Goal: Task Accomplishment & Management: Use online tool/utility

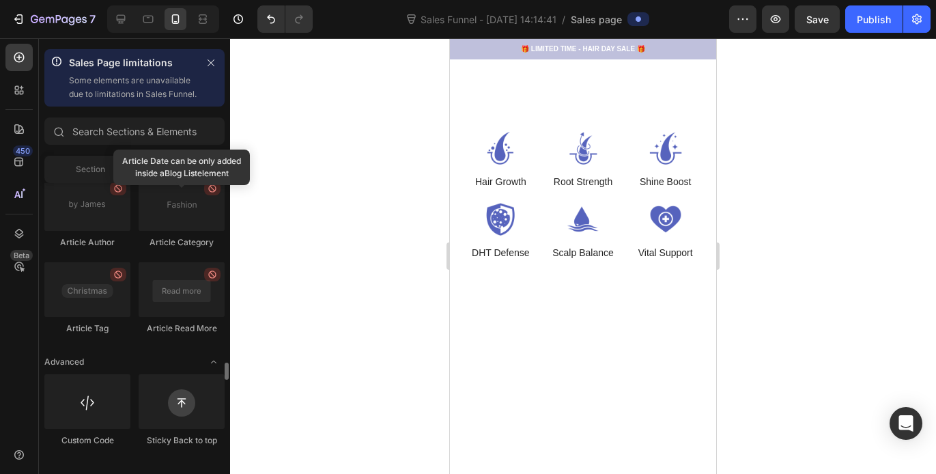
scroll to position [4072, 0]
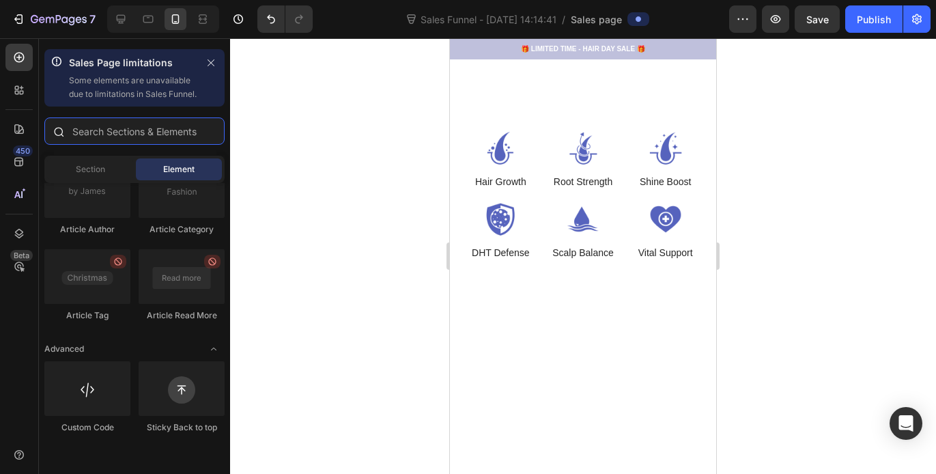
click at [132, 145] on input "text" at bounding box center [134, 130] width 180 height 27
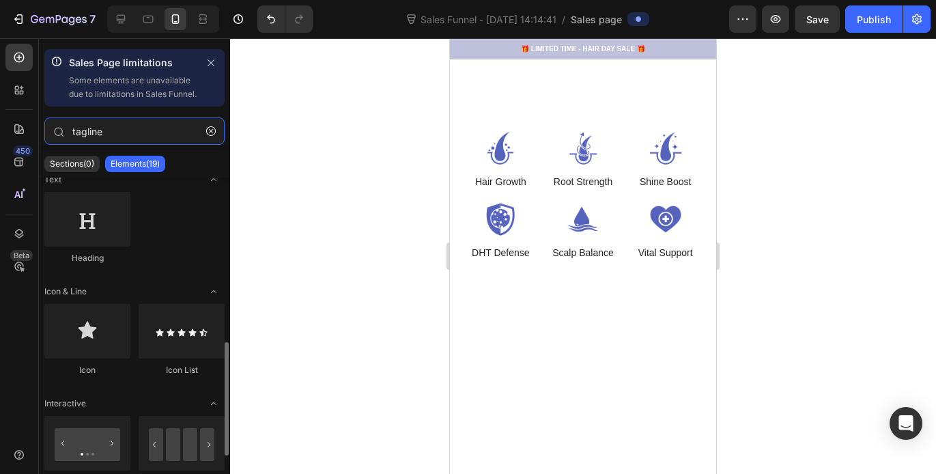
scroll to position [527, 0]
click at [164, 227] on div "Heading" at bounding box center [134, 231] width 180 height 85
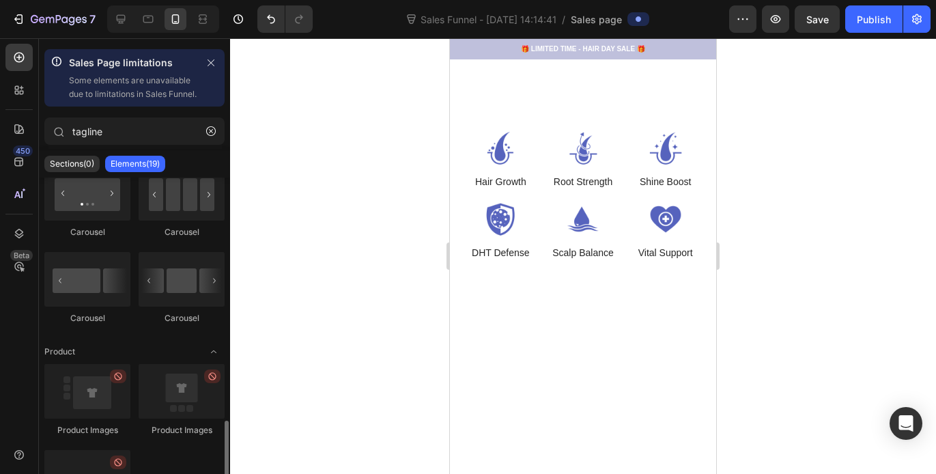
scroll to position [786, 0]
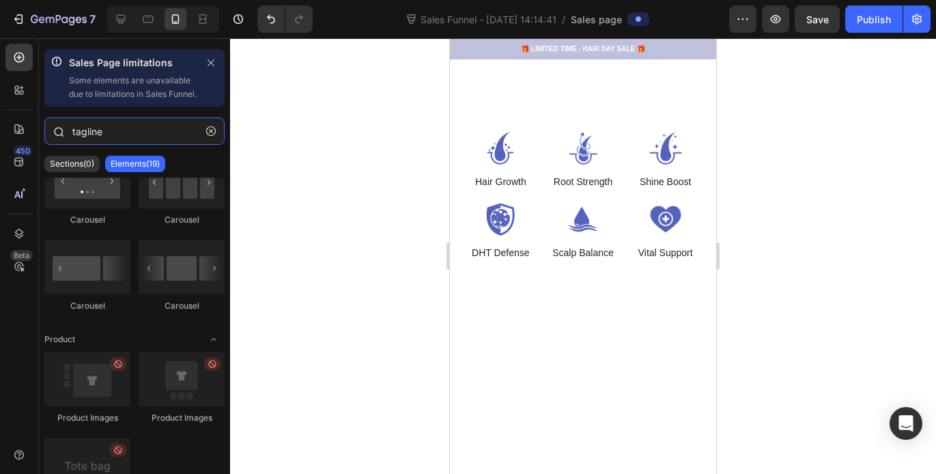
click at [140, 145] on input "tagline" at bounding box center [134, 130] width 180 height 27
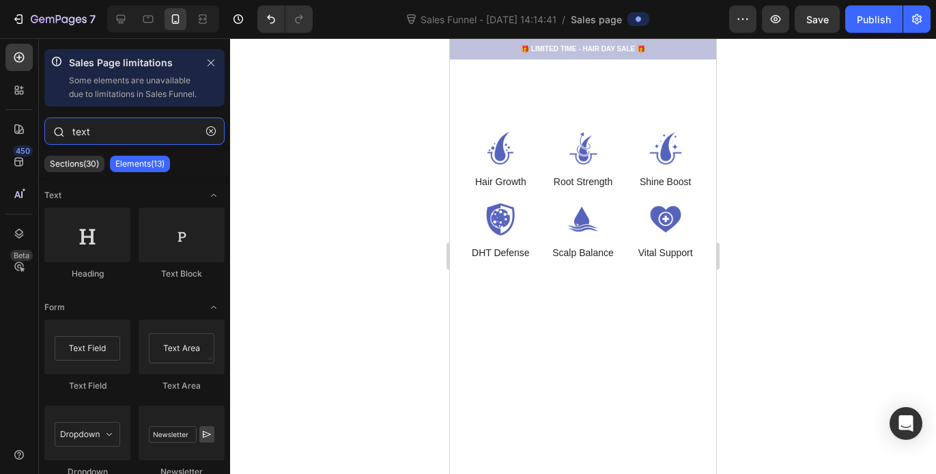
type input "text"
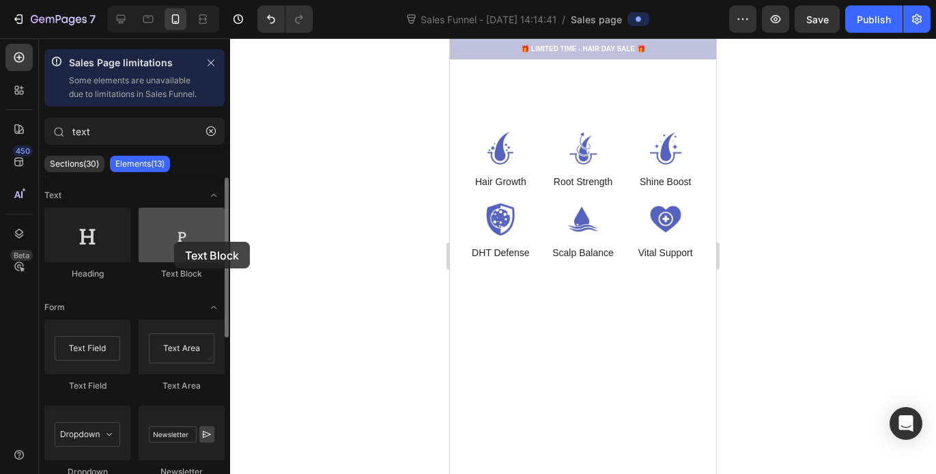
click at [174, 242] on div at bounding box center [182, 235] width 86 height 55
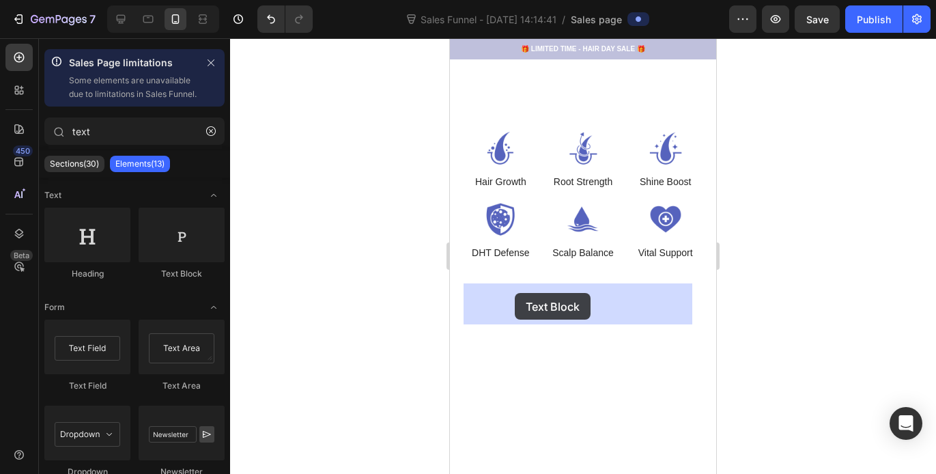
drag, startPoint x: 632, startPoint y: 282, endPoint x: 515, endPoint y: 293, distance: 117.3
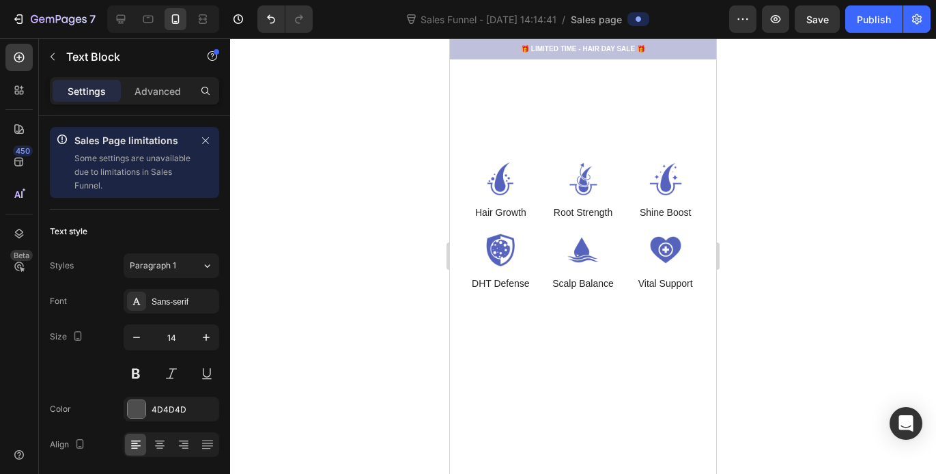
click at [581, 36] on p "35% Below Retail- PREMIUM tier Access" at bounding box center [583, 26] width 236 height 17
click at [583, 36] on p "35% Below Retail- PREMIUM tier Access" at bounding box center [583, 26] width 236 height 17
click at [587, 36] on p "35% Below Retail- PREMIUM tier Access" at bounding box center [583, 26] width 236 height 17
click at [589, 36] on p "35% Below Retail- PREMIUM tier Access" at bounding box center [583, 26] width 236 height 17
click at [589, 36] on p "35% Below Retail- Premium tier Access" at bounding box center [583, 26] width 236 height 17
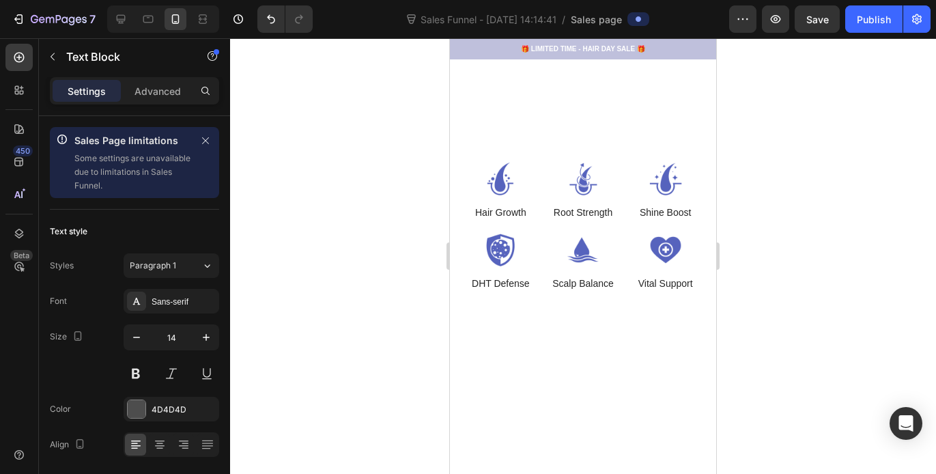
click at [649, 36] on p "35% Below Retail- Premium Tier Access" at bounding box center [583, 26] width 236 height 17
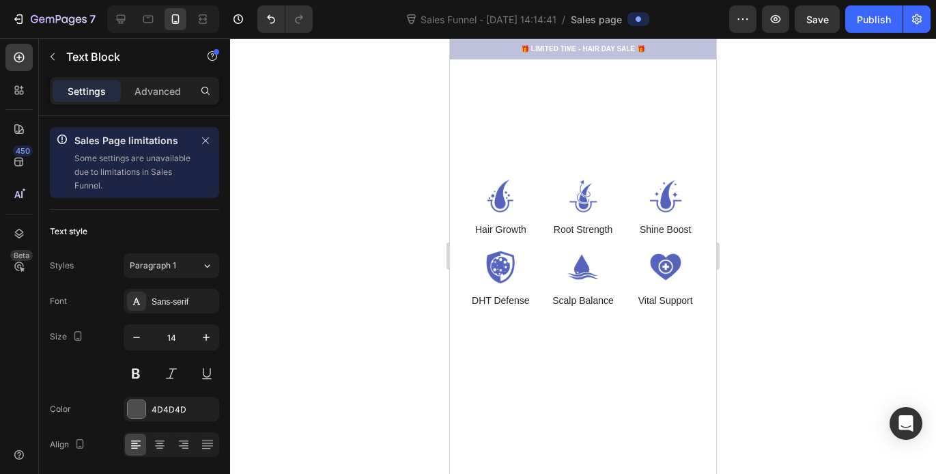
click at [601, 53] on p "$5000 Minimum- The Ultimate value-" at bounding box center [583, 44] width 236 height 17
click at [654, 53] on p "$5000 Minimum- The Ultimate Value-" at bounding box center [583, 44] width 236 height 17
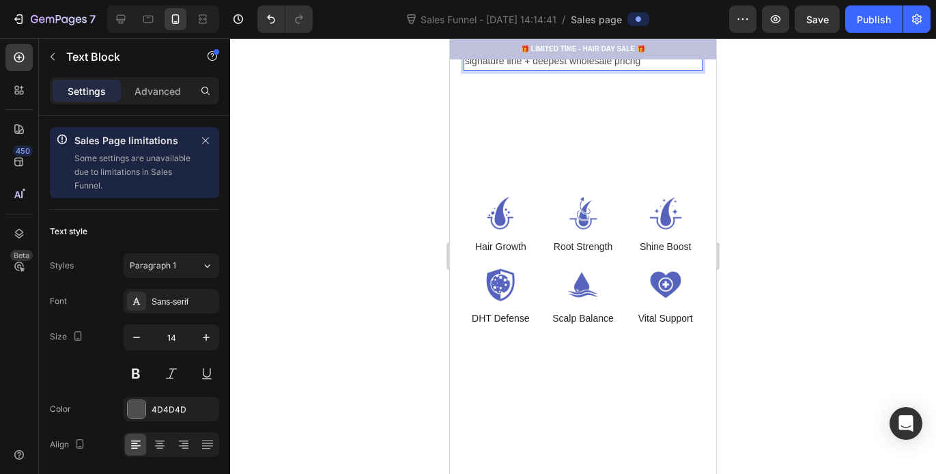
click at [604, 70] on p "$5000 Minimum- The Ultimate Value- build your own signature line + deepest whol…" at bounding box center [583, 53] width 236 height 34
click at [605, 70] on p "$5000 Minimum- The Ultimate Value- build your own signature line + deepest whol…" at bounding box center [583, 53] width 236 height 34
click at [559, 18] on p "30% Below Retail- Elite Stylist Savings | Build stock and boost margins" at bounding box center [583, 1] width 236 height 34
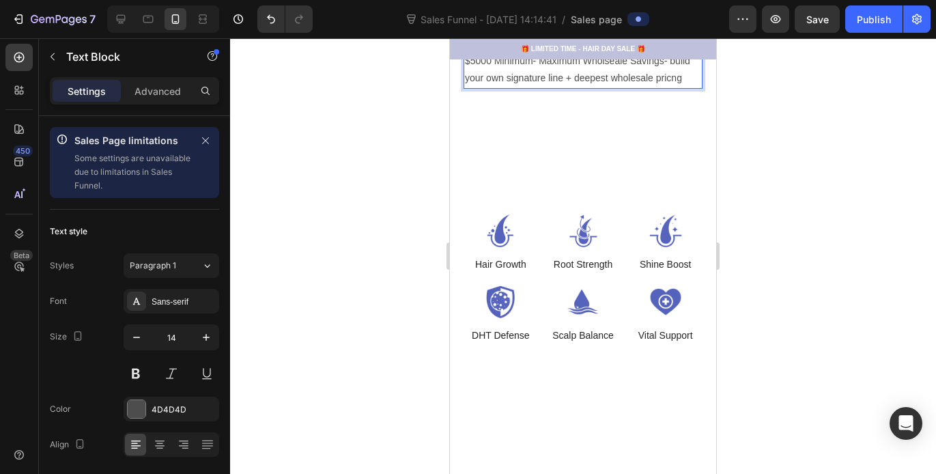
click at [608, 36] on p "30% Below Retail- Elite Stylist Savings | Build stock and boost margins" at bounding box center [583, 18] width 236 height 34
click at [639, 36] on p "30% Below Retail- Elite Stylist Savings | Build stock and boost margins" at bounding box center [583, 18] width 236 height 34
click at [557, 36] on p "30% Below Retail- Elite Stylist Savings | Build stock and boost margins" at bounding box center [583, 18] width 236 height 34
click at [643, 36] on p "30% Below Retail- Elite Stylist Savings | Build stock and boost margins" at bounding box center [583, 18] width 236 height 34
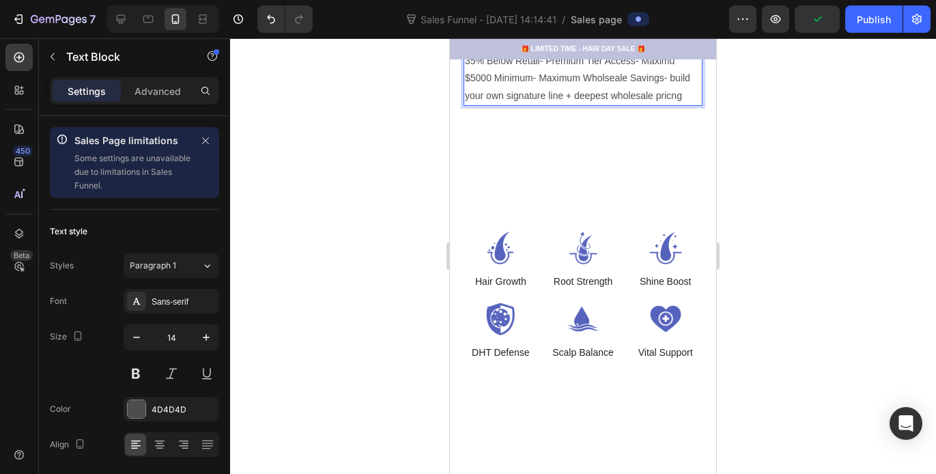
drag, startPoint x: 636, startPoint y: 362, endPoint x: 529, endPoint y: 363, distance: 107.9
click at [529, 53] on p "30% Below Retail- Elite Stylist Savings | Bigger orders, better margins, grow y…" at bounding box center [583, 27] width 236 height 52
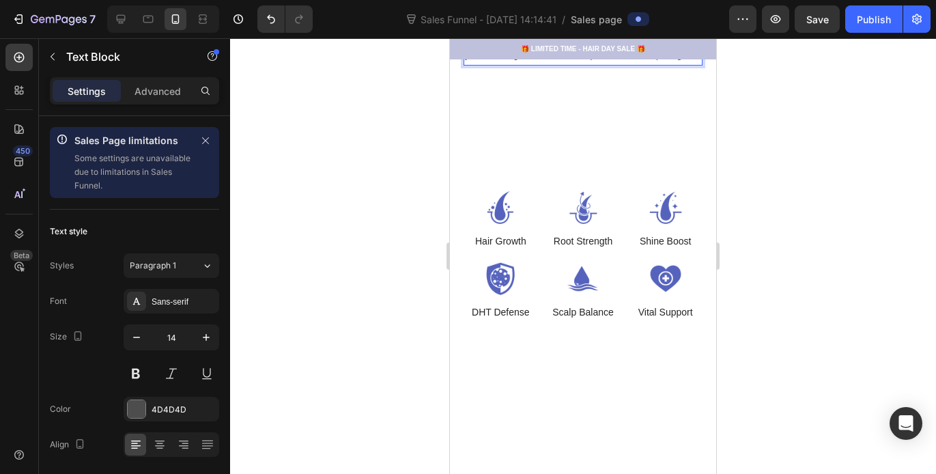
scroll to position [628, 0]
click at [664, 28] on p "35% Below Retail- Premium Tier Access- Maximu" at bounding box center [583, 19] width 236 height 17
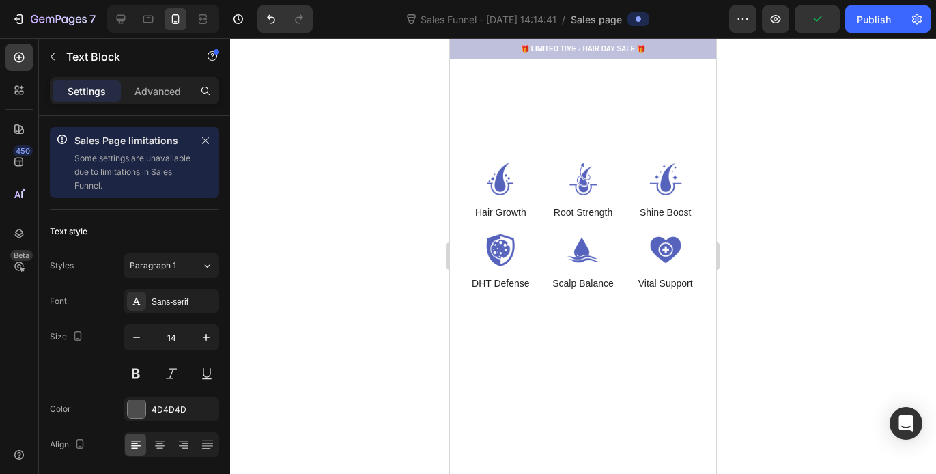
scroll to position [664, 0]
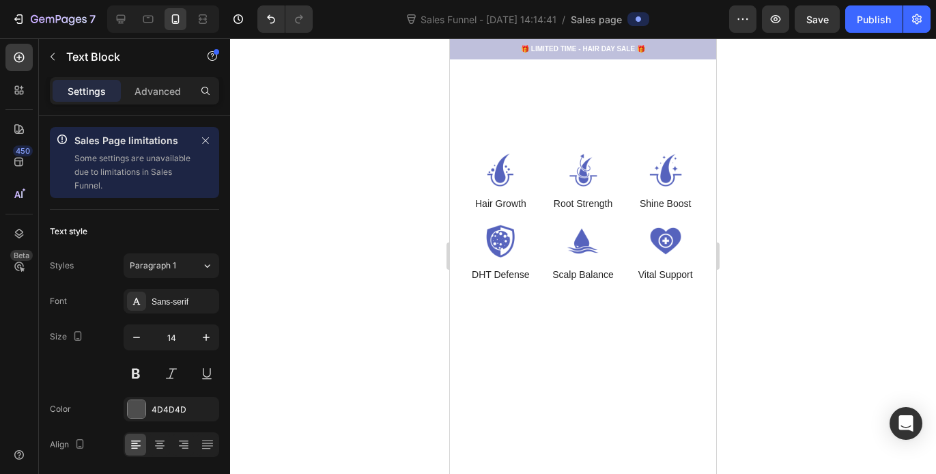
click at [679, 26] on p "$5000 Minimum- Maximum Wholseale Savings- build your own signature line + deepe…" at bounding box center [583, 9] width 236 height 34
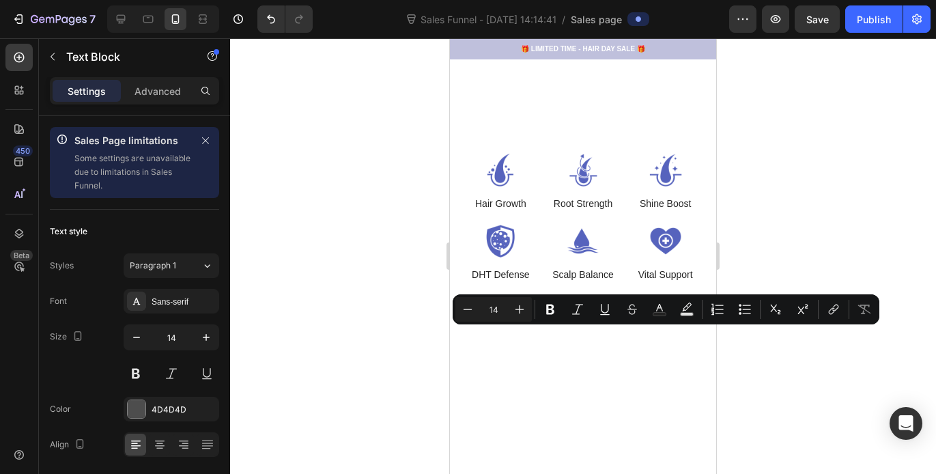
drag, startPoint x: 679, startPoint y: 352, endPoint x: 672, endPoint y: 337, distance: 15.9
click at [672, 26] on p "$5000 Minimum- Maximum Wholseale Savings- build your own signature line + deepe…" at bounding box center [583, 9] width 236 height 34
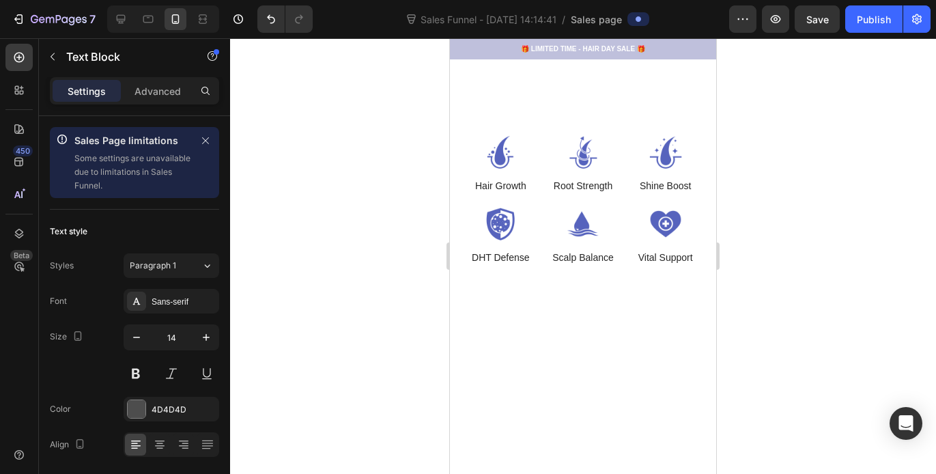
click at [673, 9] on p "$5000 Minimum- Maximum Wholseale Savings- g" at bounding box center [583, 0] width 236 height 17
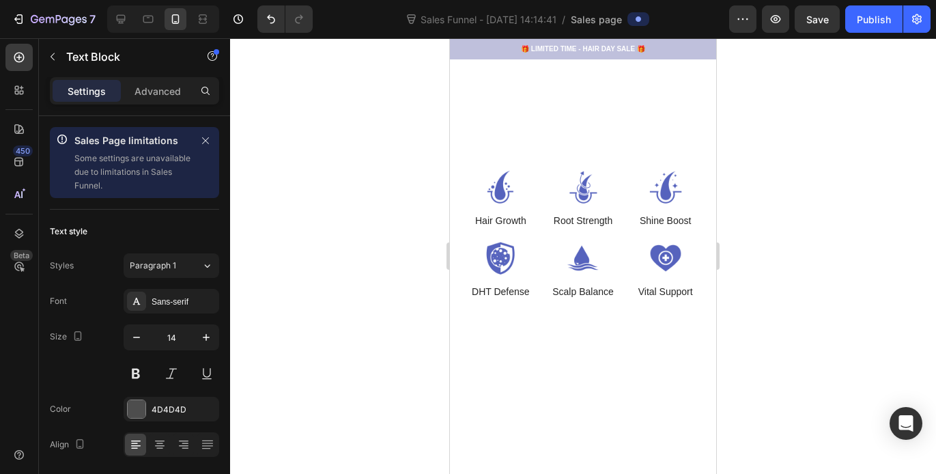
click at [596, 44] on p "$5000 Minimum- Maximum Wholseale Savings- The ultimate unlock, create your own …" at bounding box center [583, 18] width 236 height 52
click at [586, 44] on p "$5000 Minimum- Maximum Wholesale Savings- The ultimate unlock, create your own …" at bounding box center [583, 18] width 236 height 52
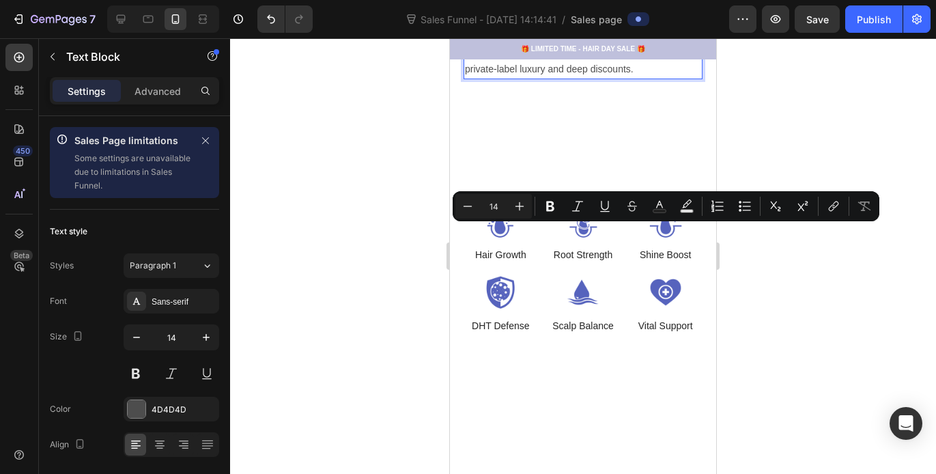
drag, startPoint x: 539, startPoint y: 233, endPoint x: 499, endPoint y: 253, distance: 44.6
drag, startPoint x: 465, startPoint y: 232, endPoint x: 541, endPoint y: 237, distance: 76.0
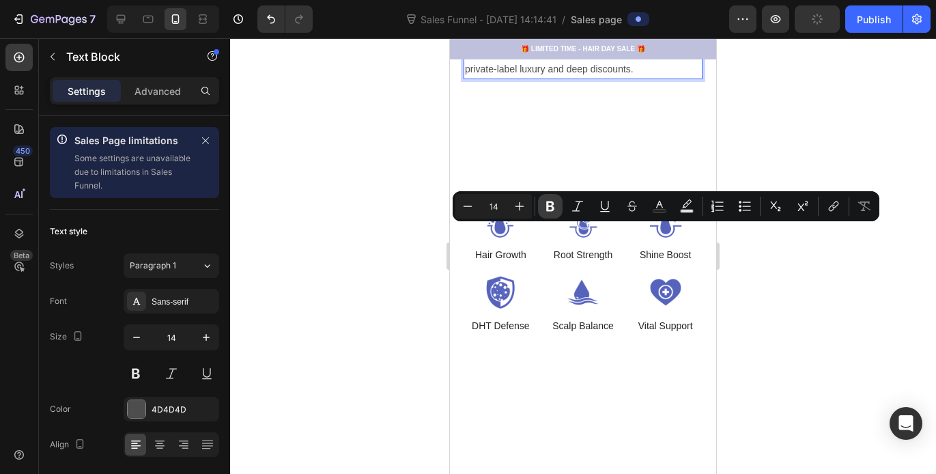
click at [544, 210] on icon "Editor contextual toolbar" at bounding box center [551, 206] width 14 height 14
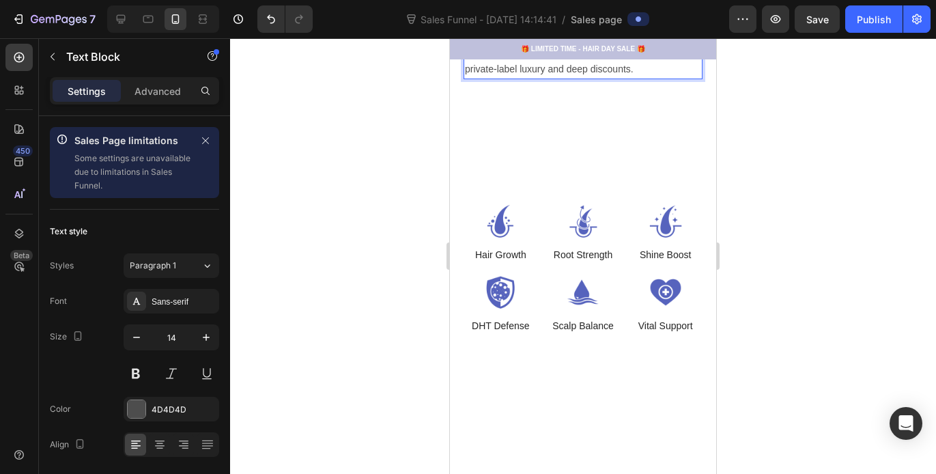
click at [509, 27] on p "35% Below Retail- Premium Tier Access- Ideal for stylists building serious inve…" at bounding box center [583, 1] width 236 height 52
drag, startPoint x: 467, startPoint y: 266, endPoint x: 527, endPoint y: 269, distance: 60.2
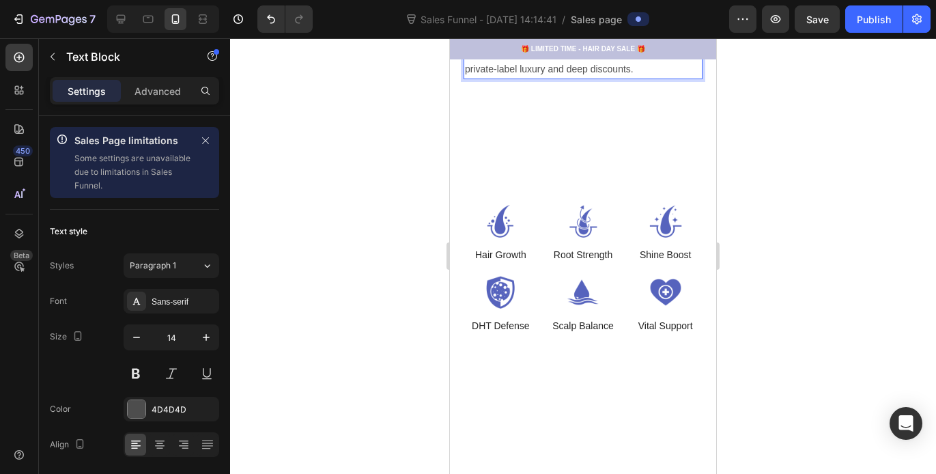
drag, startPoint x: 540, startPoint y: 266, endPoint x: 467, endPoint y: 269, distance: 72.5
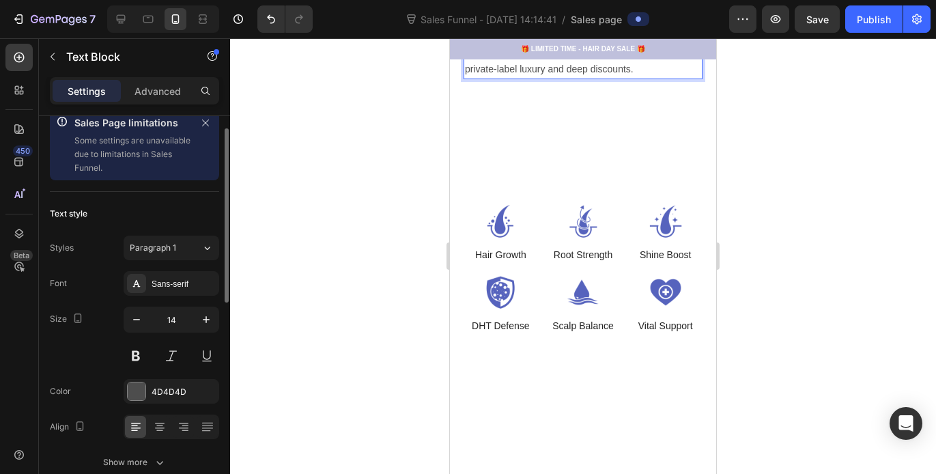
scroll to position [23, 0]
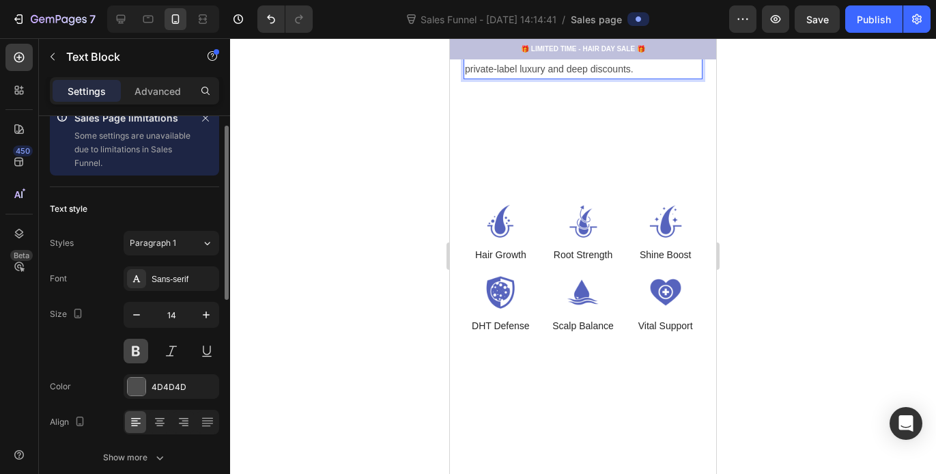
click at [143, 350] on button at bounding box center [136, 351] width 25 height 25
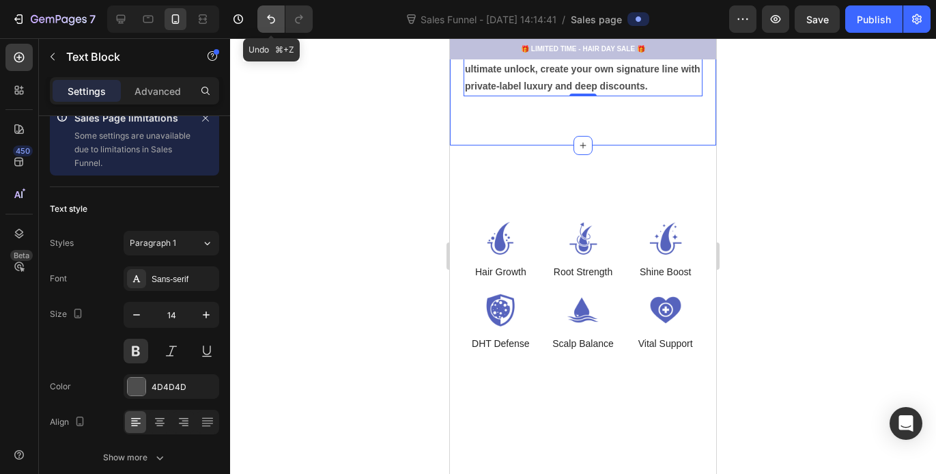
click at [264, 20] on icon "Undo/Redo" at bounding box center [271, 19] width 14 height 14
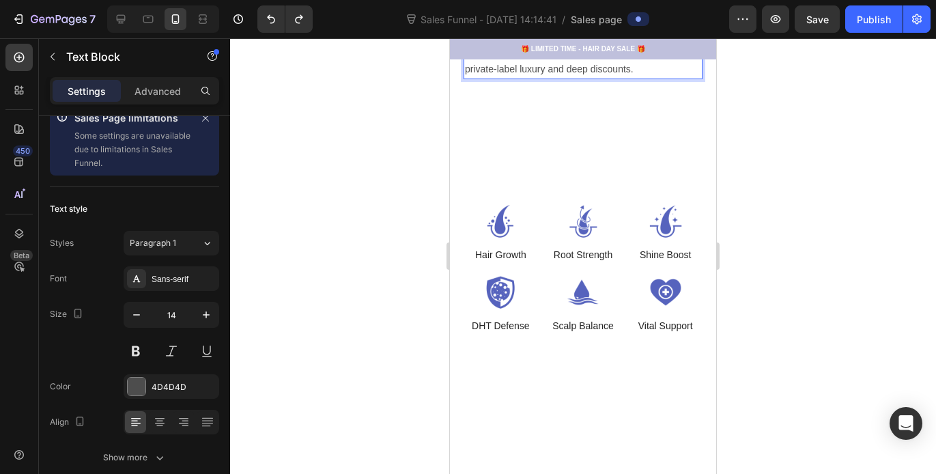
click at [534, 79] on p "$5000 Minimum- Maximum Wholesale Savings- The ultimate unlock, create your own …" at bounding box center [583, 53] width 236 height 52
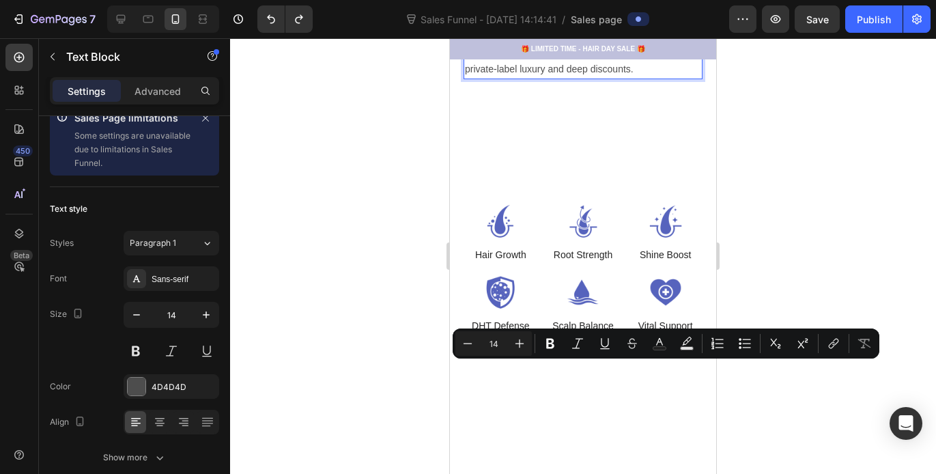
drag, startPoint x: 533, startPoint y: 370, endPoint x: 466, endPoint y: 376, distance: 67.2
click at [466, 79] on p "$5000 Minimum- Maximum Wholesale Savings- The ultimate unlock, create your own …" at bounding box center [583, 53] width 236 height 52
click at [552, 348] on icon "Editor contextual toolbar" at bounding box center [550, 344] width 8 height 10
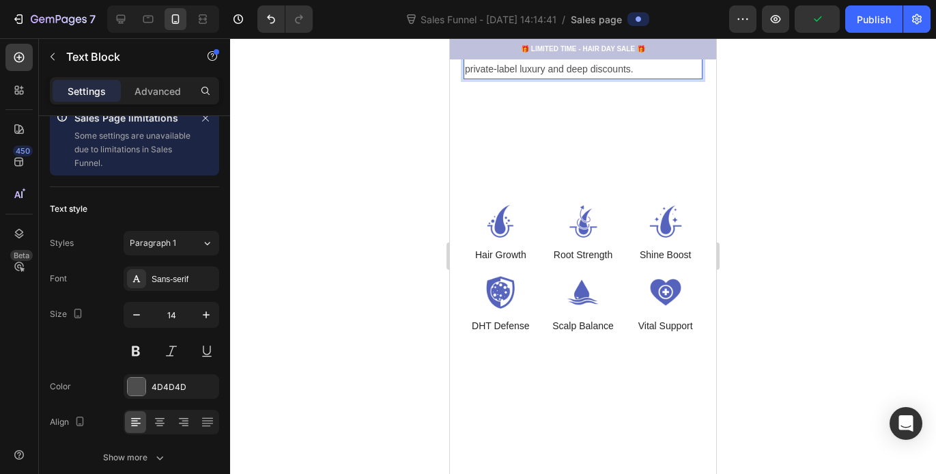
click at [498, 27] on p "35% Below Retail- Premium Tier Access- Ideal for stylists building serious inve…" at bounding box center [583, 1] width 236 height 52
drag, startPoint x: 540, startPoint y: 318, endPoint x: 468, endPoint y: 322, distance: 71.8
click at [468, 27] on p "35% Below Retail- Premium Tier Access- Ideal for stylists building serious inve…" at bounding box center [583, 1] width 236 height 52
click at [548, 27] on p "35% Below Retail- Premium Tier Access- Ideal for stylists building serious inve…" at bounding box center [583, 1] width 236 height 52
click at [580, 27] on p "35% Below Retail- Premium Tier Access- Ideal for stylists building serious inve…" at bounding box center [583, 1] width 236 height 52
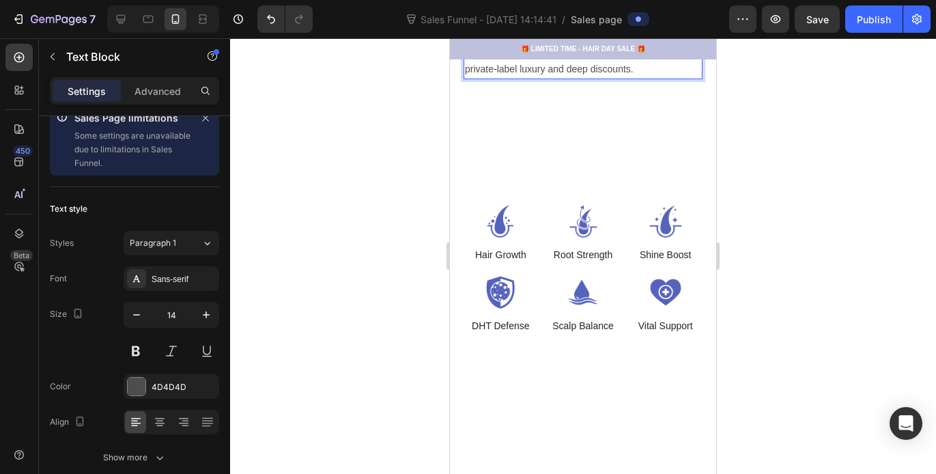
click at [544, 27] on p "35% Below Retail- Premium Tier Access- Ideal for stylists building serious inve…" at bounding box center [583, 1] width 236 height 52
drag, startPoint x: 541, startPoint y: 319, endPoint x: 468, endPoint y: 320, distance: 72.4
click at [468, 27] on p "35% Below Retail- Premium Tier Access- Ideal for stylists building serious inve…" at bounding box center [583, 1] width 236 height 52
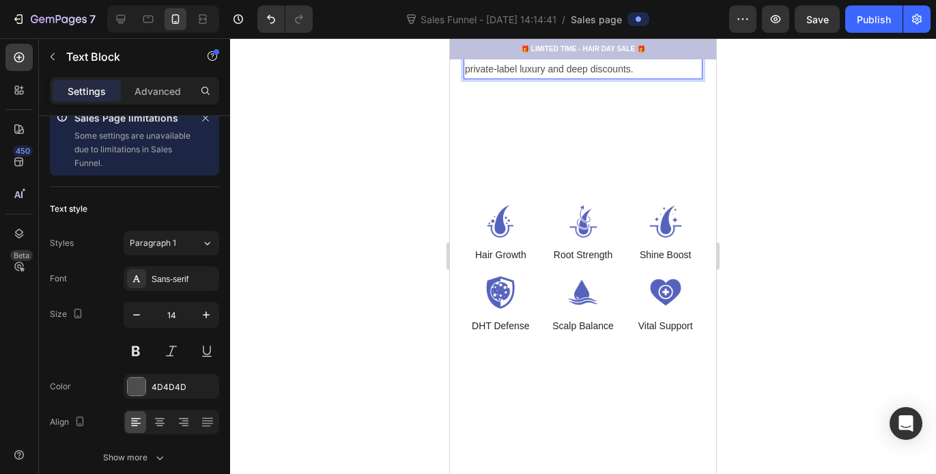
drag, startPoint x: 540, startPoint y: 266, endPoint x: 468, endPoint y: 266, distance: 71.0
drag, startPoint x: 540, startPoint y: 265, endPoint x: 465, endPoint y: 271, distance: 75.4
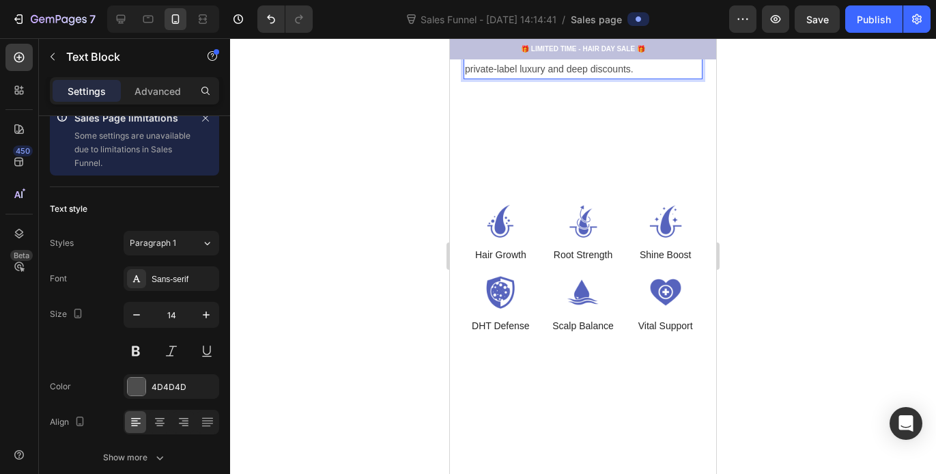
drag, startPoint x: 543, startPoint y: 318, endPoint x: 464, endPoint y: 322, distance: 78.6
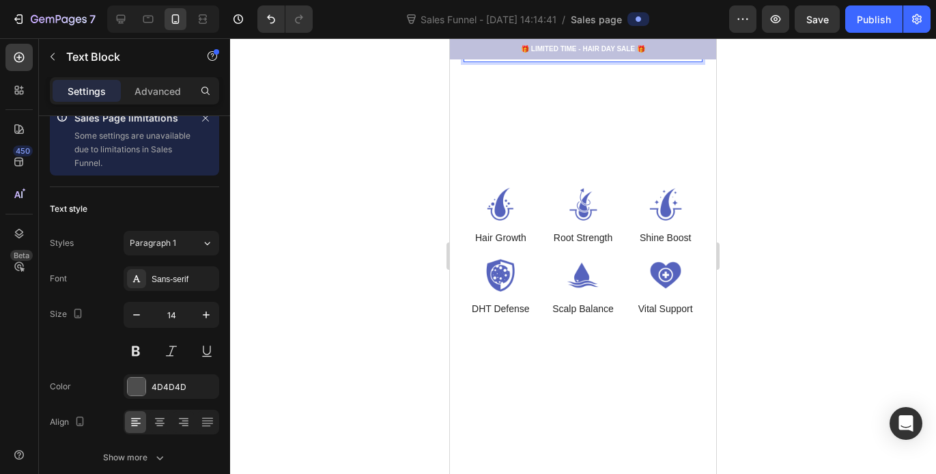
drag, startPoint x: 557, startPoint y: 292, endPoint x: 546, endPoint y: 292, distance: 11.6
click at [264, 19] on icon "Undo/Redo" at bounding box center [271, 19] width 14 height 14
click at [267, 19] on icon "Undo/Redo" at bounding box center [271, 19] width 14 height 14
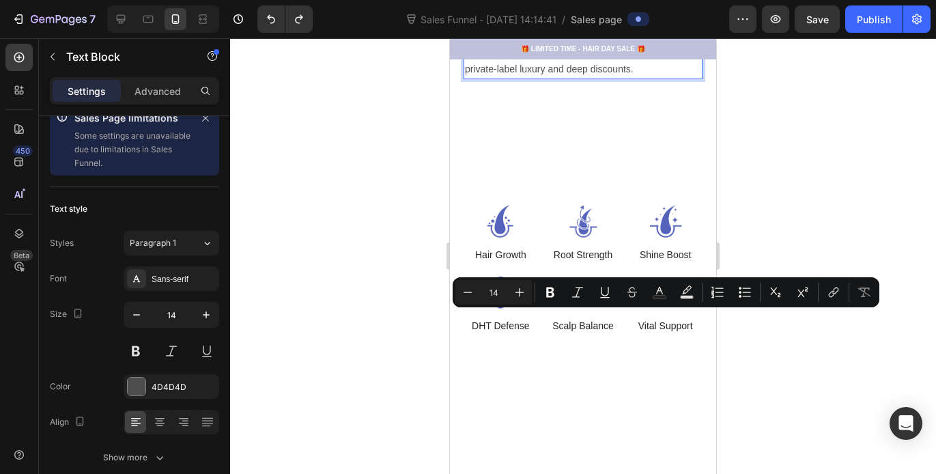
drag, startPoint x: 540, startPoint y: 317, endPoint x: 467, endPoint y: 319, distance: 73.1
click at [467, 27] on p "35% Below Retail- Premium Tier Access- Ideal for stylists building serious inve…" at bounding box center [583, 1] width 236 height 52
click at [550, 294] on icon "Editor contextual toolbar" at bounding box center [551, 292] width 14 height 14
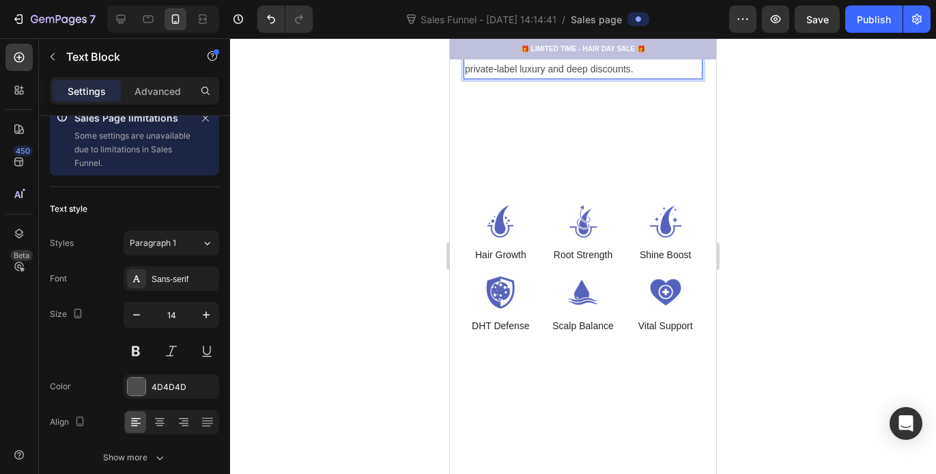
drag, startPoint x: 540, startPoint y: 266, endPoint x: 466, endPoint y: 268, distance: 73.8
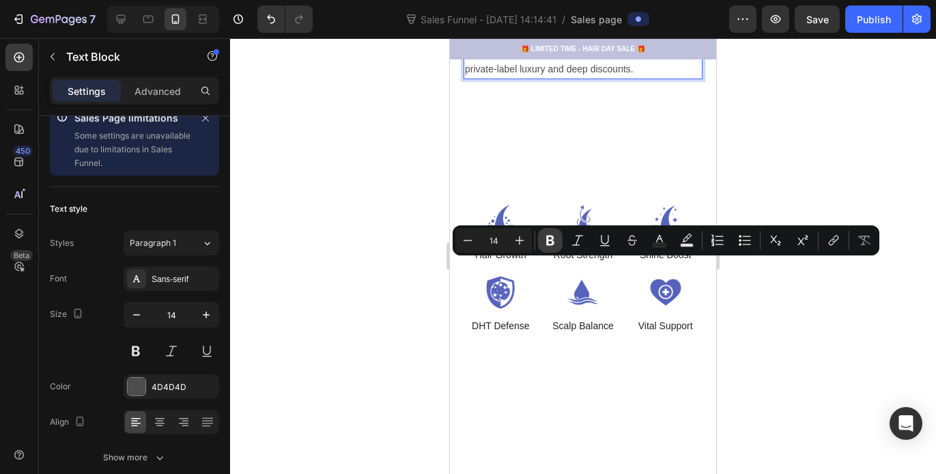
click at [546, 242] on icon "Editor contextual toolbar" at bounding box center [550, 241] width 8 height 10
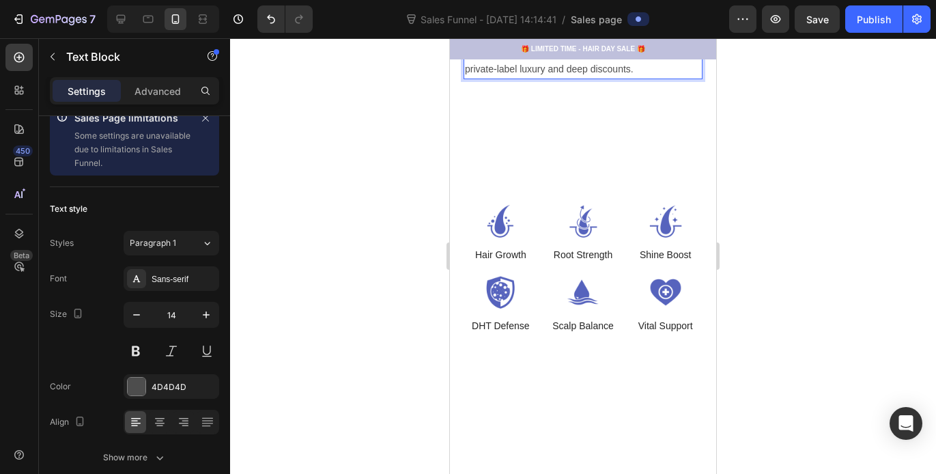
drag, startPoint x: 546, startPoint y: 232, endPoint x: 467, endPoint y: 235, distance: 78.6
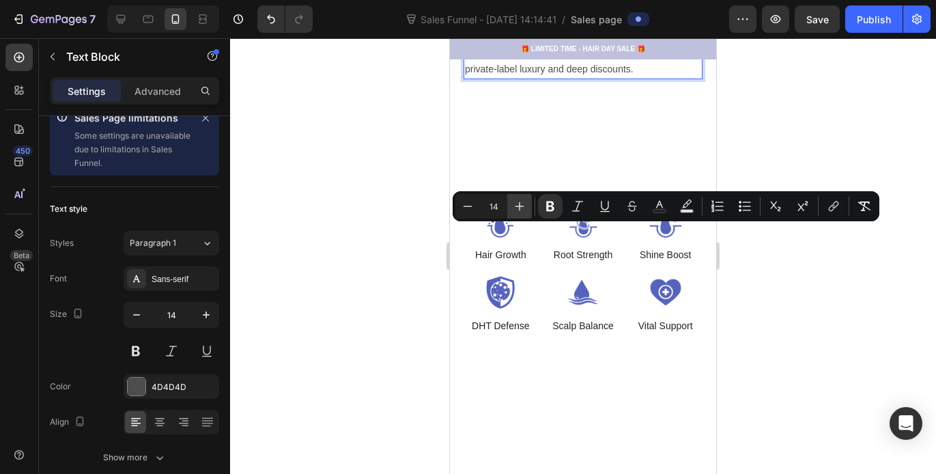
click at [520, 208] on icon "Editor contextual toolbar" at bounding box center [520, 206] width 14 height 14
type input "16"
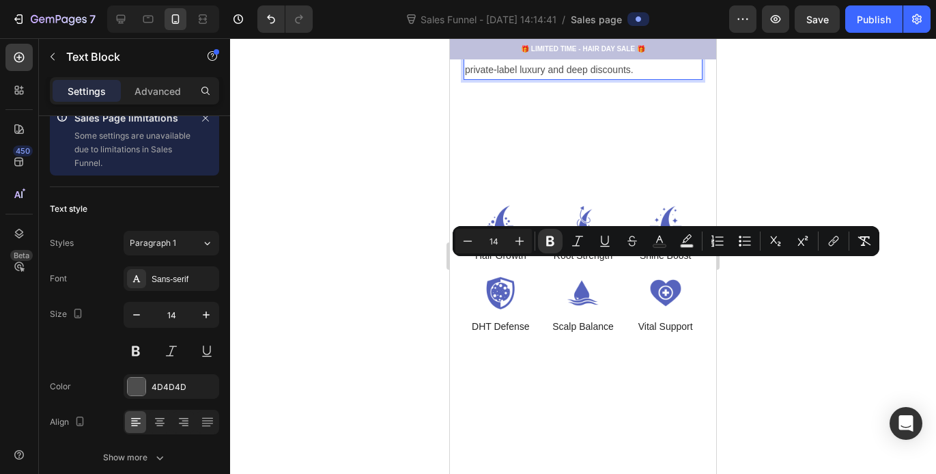
drag, startPoint x: 543, startPoint y: 266, endPoint x: 466, endPoint y: 270, distance: 76.6
click at [520, 244] on icon "Editor contextual toolbar" at bounding box center [520, 241] width 14 height 14
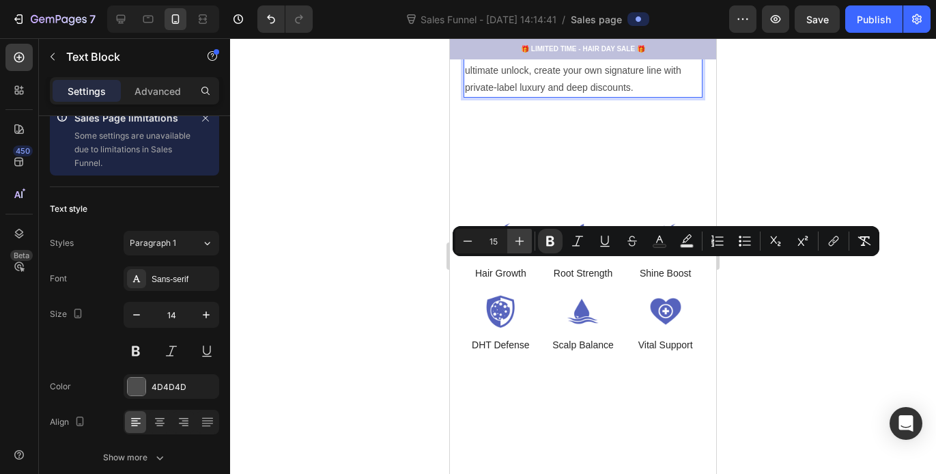
click at [520, 244] on icon "Editor contextual toolbar" at bounding box center [520, 241] width 14 height 14
type input "14"
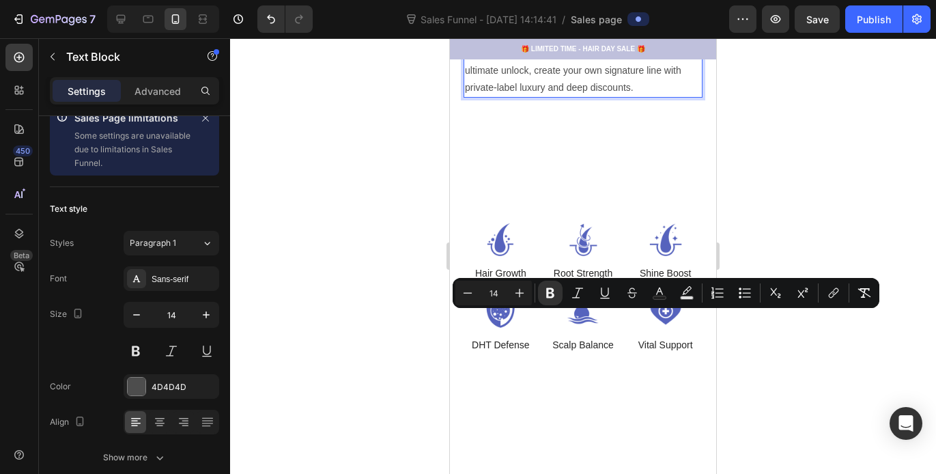
drag, startPoint x: 544, startPoint y: 319, endPoint x: 468, endPoint y: 321, distance: 75.2
click at [468, 45] on p "35% Below Retail - Premium Tier Access- Ideal for stylists building serious inv…" at bounding box center [583, 19] width 236 height 52
click at [536, 97] on p "$5000 Minimum - Maximum Wholesale Savings- The ultimate unlock, create your own…" at bounding box center [583, 71] width 236 height 52
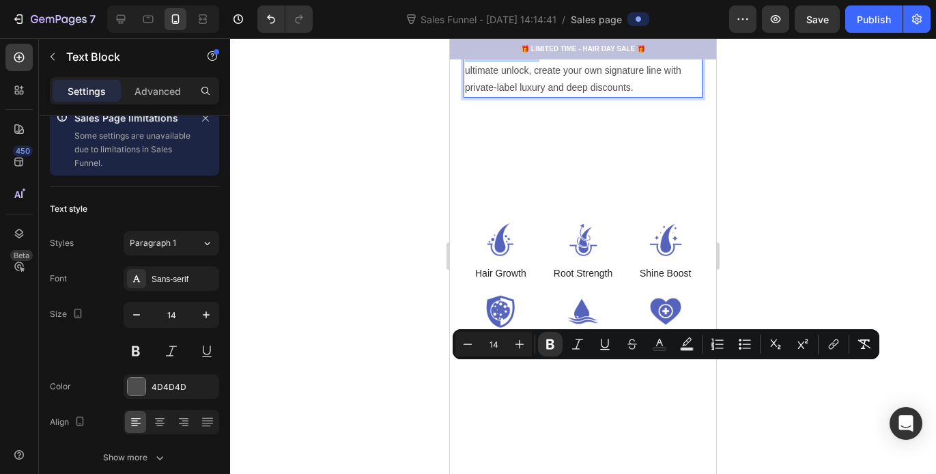
drag, startPoint x: 538, startPoint y: 370, endPoint x: 466, endPoint y: 376, distance: 72.6
click at [465, 97] on p "$5000 Minimum - Maximum Wholesale Savings- The ultimate unlock, create your own…" at bounding box center [583, 71] width 236 height 52
click at [518, 344] on icon "Editor contextual toolbar" at bounding box center [520, 344] width 14 height 14
type input "14"
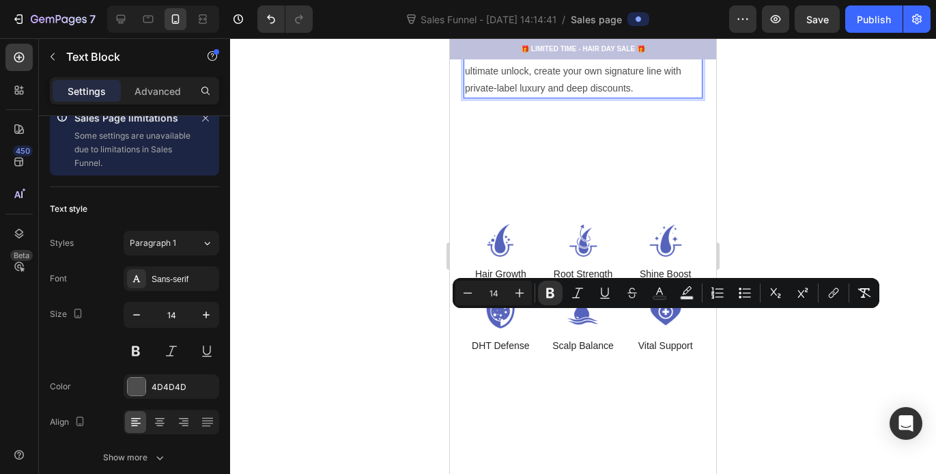
drag, startPoint x: 545, startPoint y: 318, endPoint x: 468, endPoint y: 321, distance: 77.2
click at [468, 45] on p "35% Below Retail - Premium Tier Access- Ideal for stylists building serious inv…" at bounding box center [583, 19] width 236 height 52
click at [513, 296] on icon "Editor contextual toolbar" at bounding box center [520, 293] width 14 height 14
click at [514, 296] on icon "Editor contextual toolbar" at bounding box center [520, 293] width 14 height 14
type input "16"
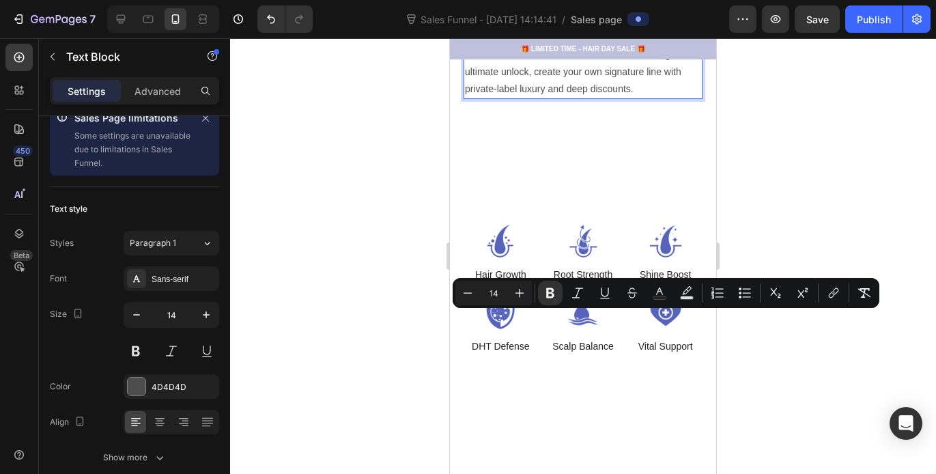
click at [466, 46] on p "3 5% Below Retail - Premium Tier Access- Ideal for stylists building serious in…" at bounding box center [583, 19] width 236 height 53
click at [512, 293] on button "Plus" at bounding box center [519, 293] width 25 height 25
click at [513, 293] on icon "Editor contextual toolbar" at bounding box center [520, 293] width 14 height 14
type input "16"
click at [570, 46] on p "35% Below Retail - Premium Tier Access- Ideal for stylists building serious inv…" at bounding box center [583, 19] width 236 height 53
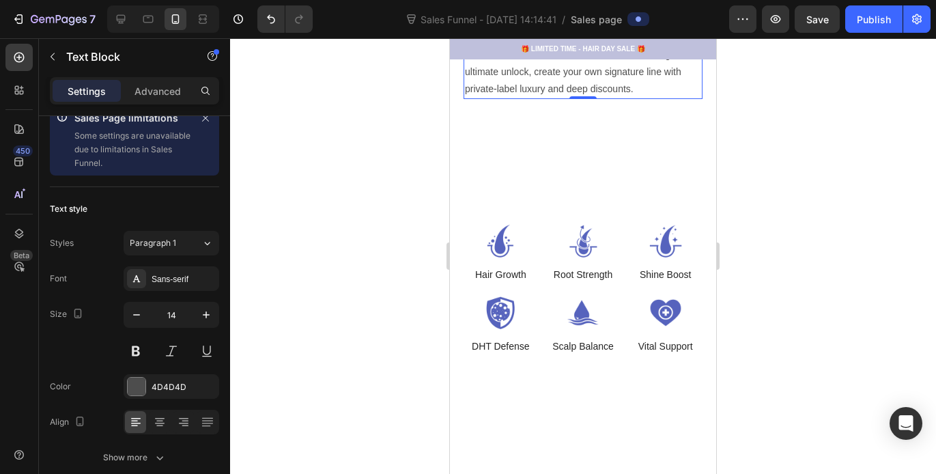
click at [798, 237] on div at bounding box center [583, 256] width 706 height 436
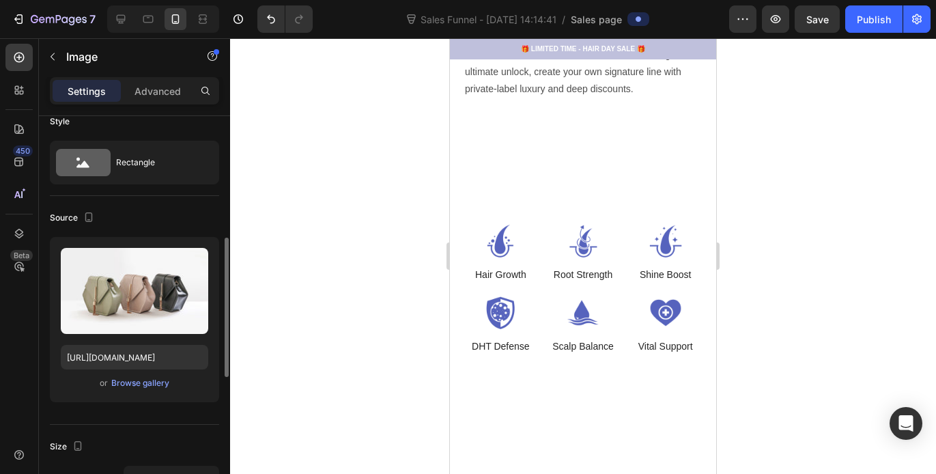
scroll to position [189, 0]
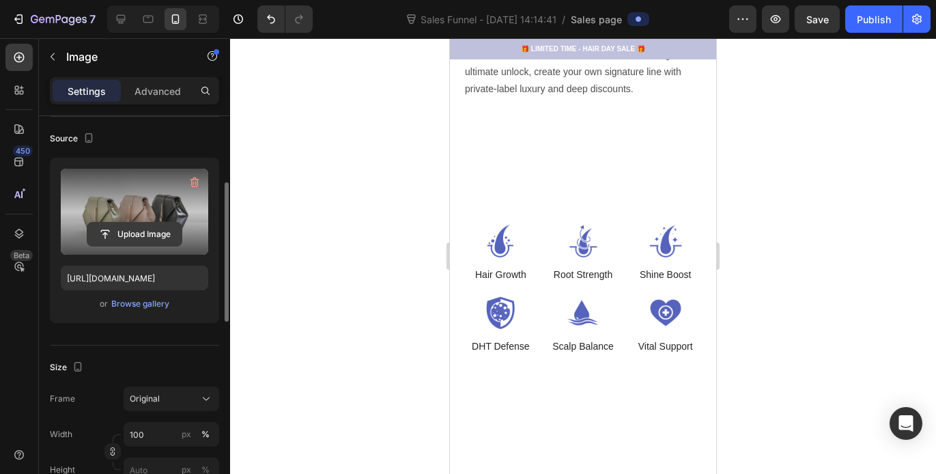
click at [145, 234] on input "file" at bounding box center [134, 234] width 94 height 23
click at [122, 232] on input "file" at bounding box center [134, 234] width 94 height 23
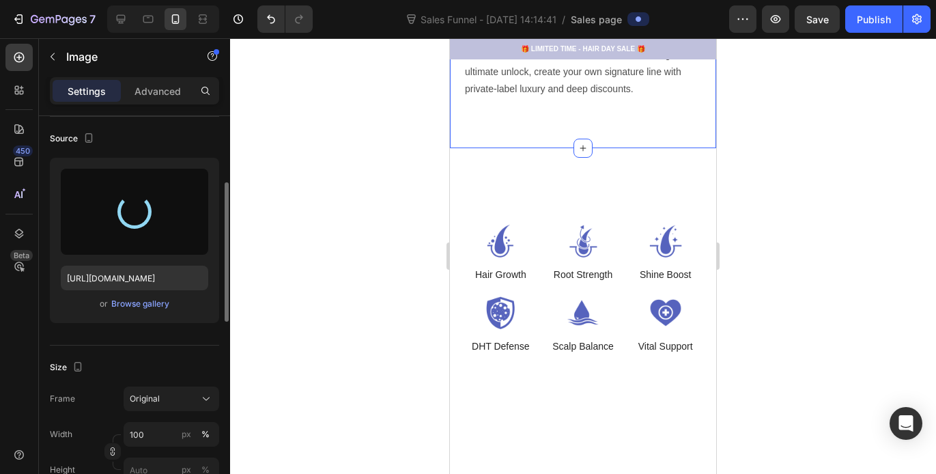
type input "[URL][DOMAIN_NAME]"
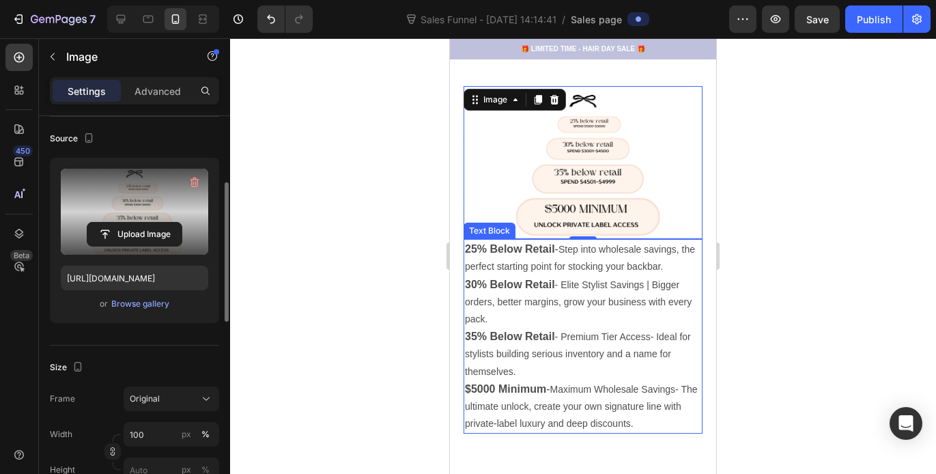
scroll to position [471, 0]
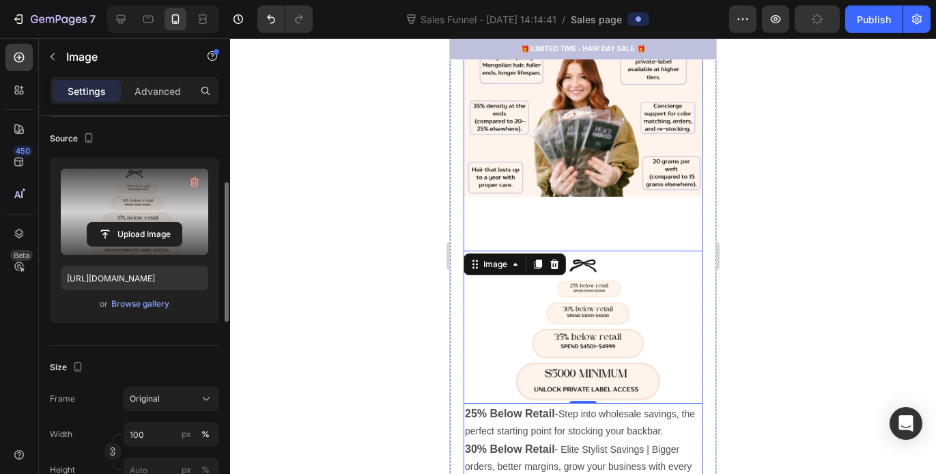
click at [667, 225] on div "Wholesale Extensions Made Simple, Transparent, and Profitable. Heading Peace Ha…" at bounding box center [583, 107] width 239 height 982
click at [609, 251] on img at bounding box center [583, 327] width 239 height 153
click at [608, 238] on div "Wholesale Extensions Made Simple, Transparent, and Profitable. Heading Peace Ha…" at bounding box center [583, 107] width 239 height 982
click at [611, 208] on div "Wholesale Extensions Made Simple, Transparent, and Profitable. Heading Peace Ha…" at bounding box center [583, 107] width 239 height 982
click at [611, 173] on div "Wholesale Extensions Made Simple, Transparent, and Profitable. Heading Peace Ha…" at bounding box center [583, 107] width 239 height 982
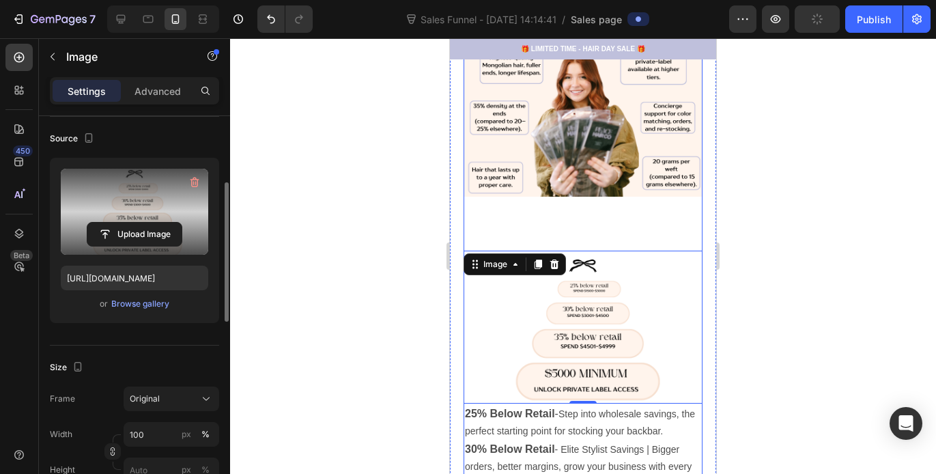
click at [606, 209] on div "Wholesale Extensions Made Simple, Transparent, and Profitable. Heading Peace Ha…" at bounding box center [583, 107] width 239 height 982
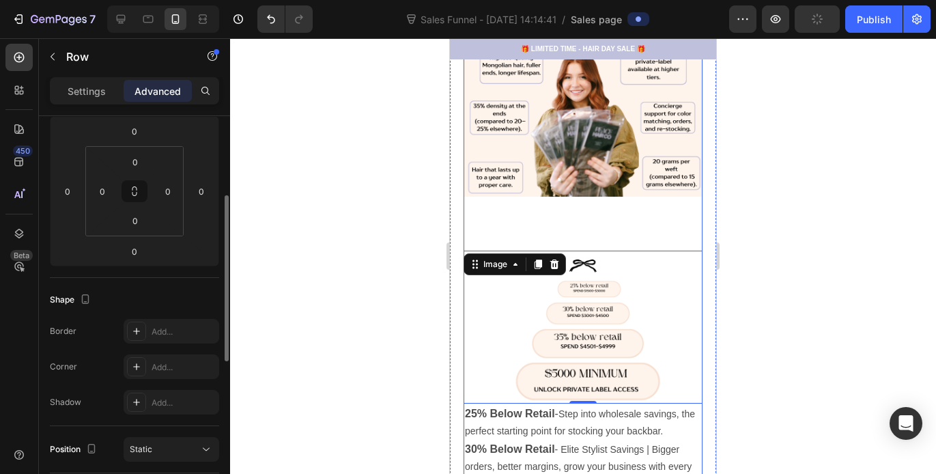
click at [606, 209] on div "Wholesale Extensions Made Simple, Transparent, and Profitable. Heading Peace Ha…" at bounding box center [583, 107] width 239 height 982
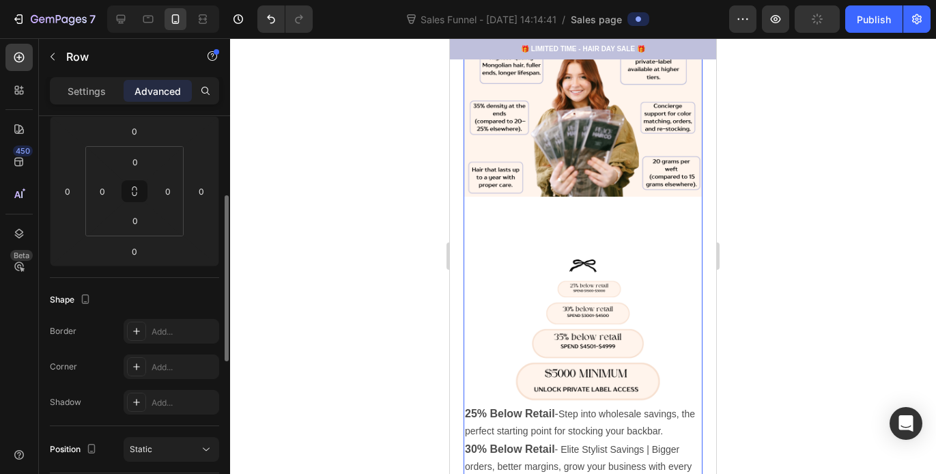
click at [606, 209] on div "Wholesale Extensions Made Simple, Transparent, and Profitable. Heading Peace Ha…" at bounding box center [583, 107] width 239 height 982
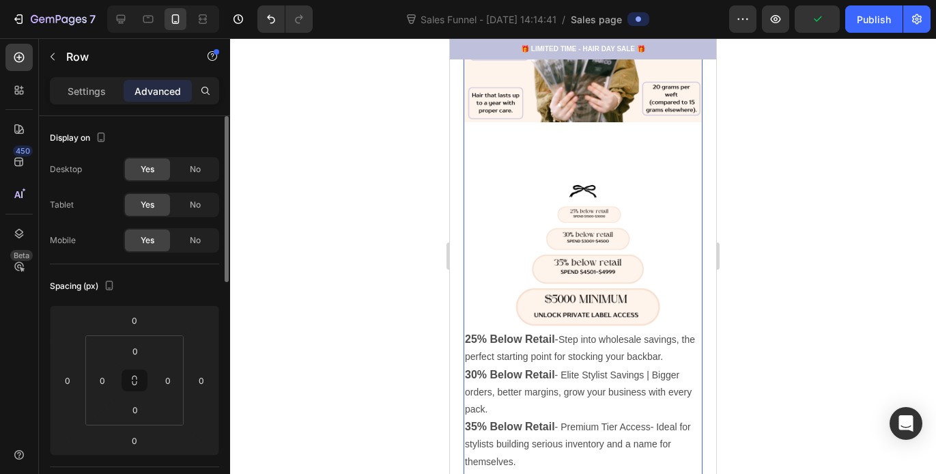
scroll to position [590, 0]
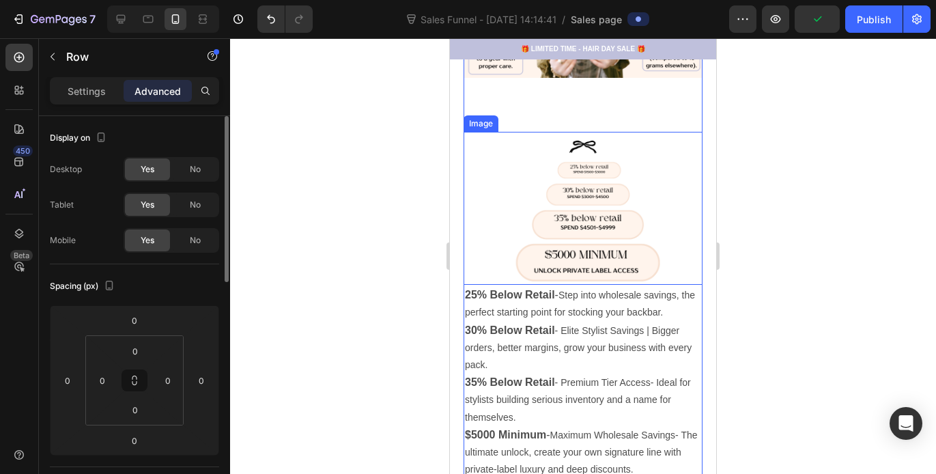
click at [606, 208] on img at bounding box center [583, 208] width 239 height 153
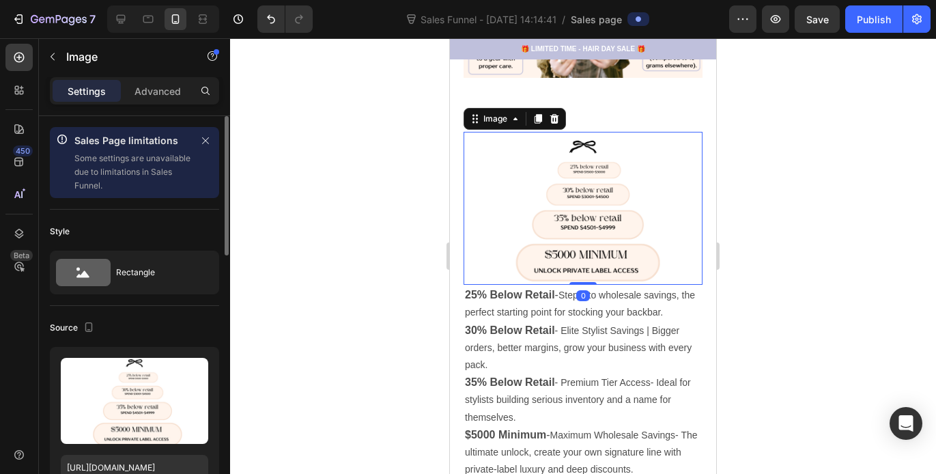
click at [815, 160] on div at bounding box center [583, 256] width 706 height 436
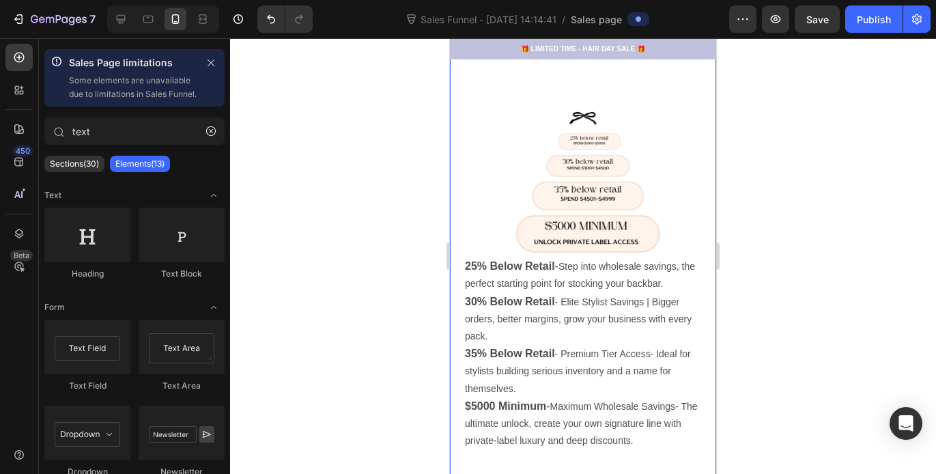
scroll to position [617, 0]
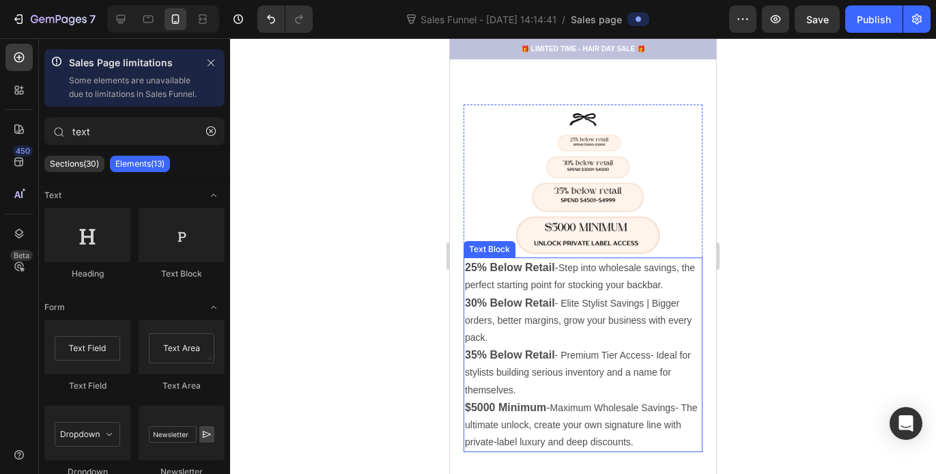
click at [628, 268] on p "25% Below Retail - Step into wholesale savings, the perfect starting point for …" at bounding box center [583, 276] width 236 height 35
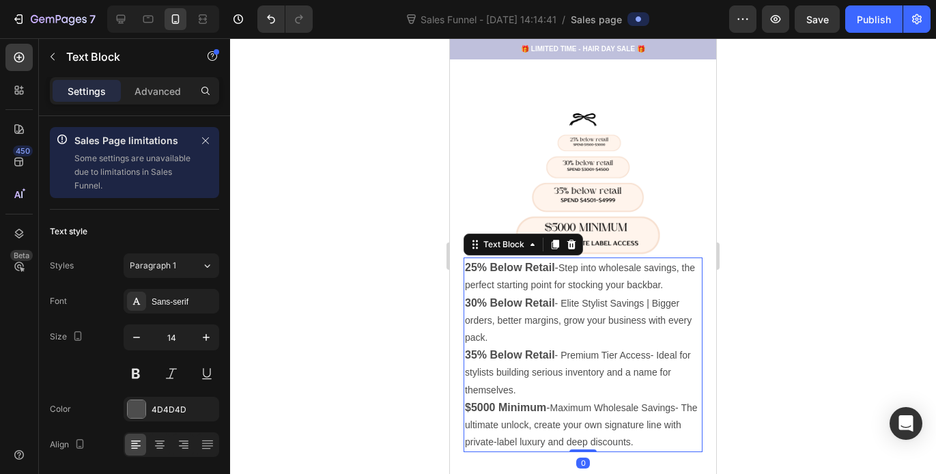
click at [599, 260] on div "25% Below Retail - Step into wholesale savings, the perfect starting point for …" at bounding box center [583, 354] width 239 height 195
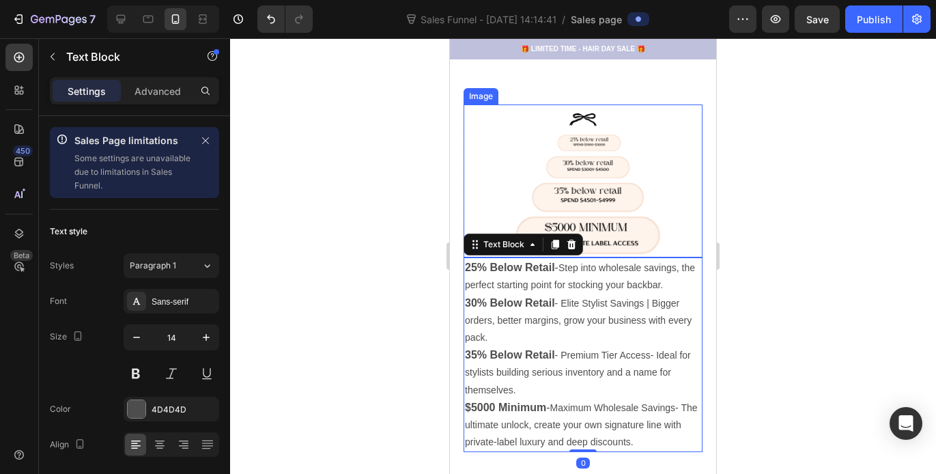
click at [606, 223] on img at bounding box center [583, 180] width 239 height 153
click at [666, 193] on img at bounding box center [583, 180] width 239 height 153
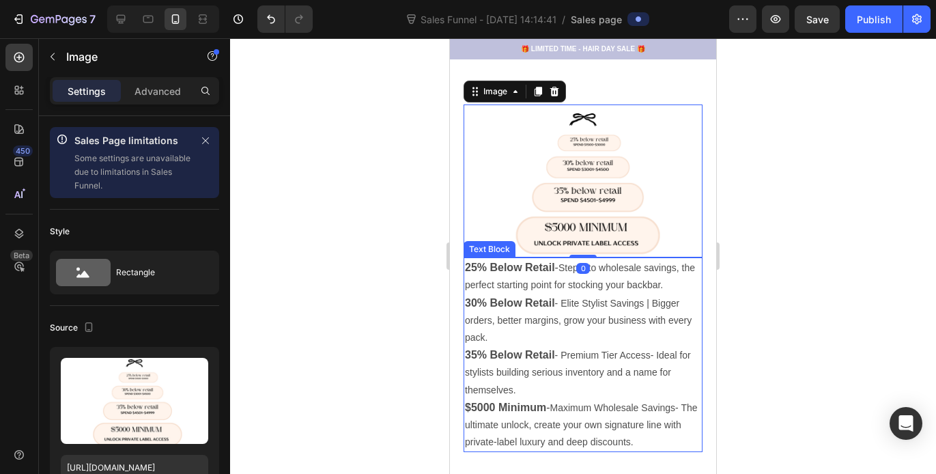
click at [583, 243] on div "Image 0 25% Below Retail - Step into wholesale savings, the perfect starting po…" at bounding box center [583, 278] width 239 height 348
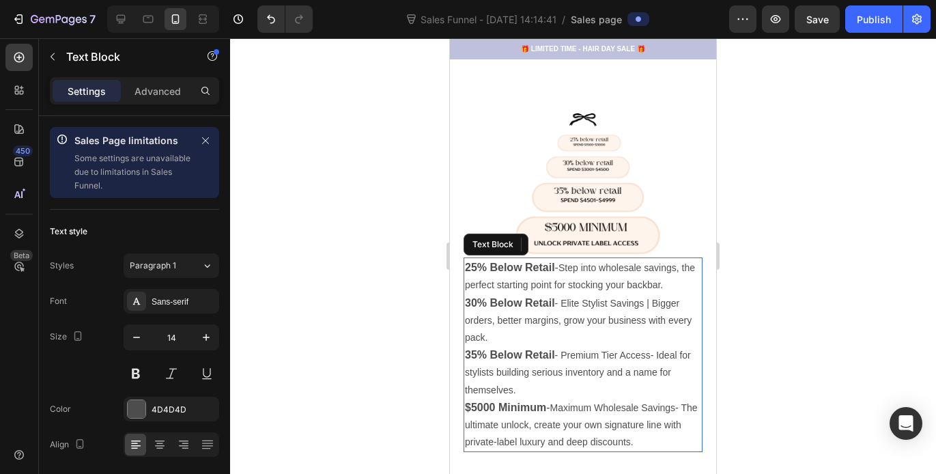
click at [584, 257] on div "25% Below Retail - Step into wholesale savings, the perfect starting point for …" at bounding box center [583, 354] width 239 height 195
click at [646, 186] on img at bounding box center [583, 180] width 239 height 153
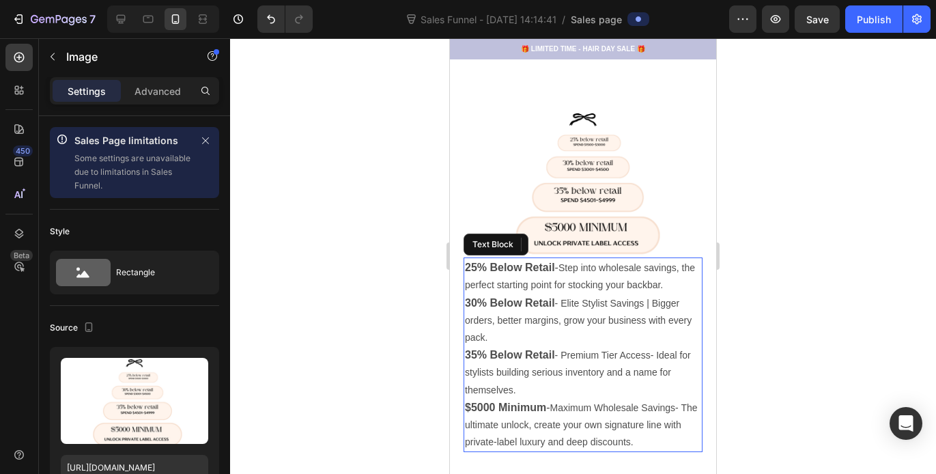
click at [505, 181] on img at bounding box center [583, 180] width 239 height 153
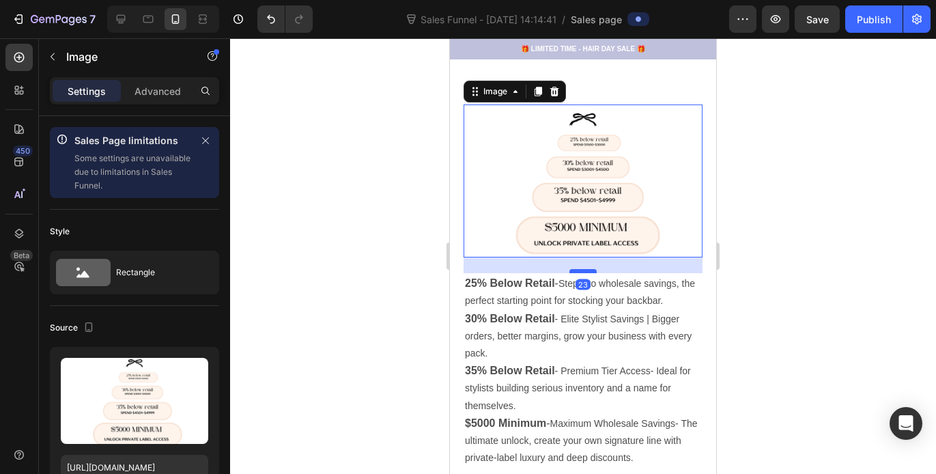
drag, startPoint x: 1258, startPoint y: 232, endPoint x: 583, endPoint y: 257, distance: 675.9
click at [583, 269] on div at bounding box center [583, 271] width 27 height 4
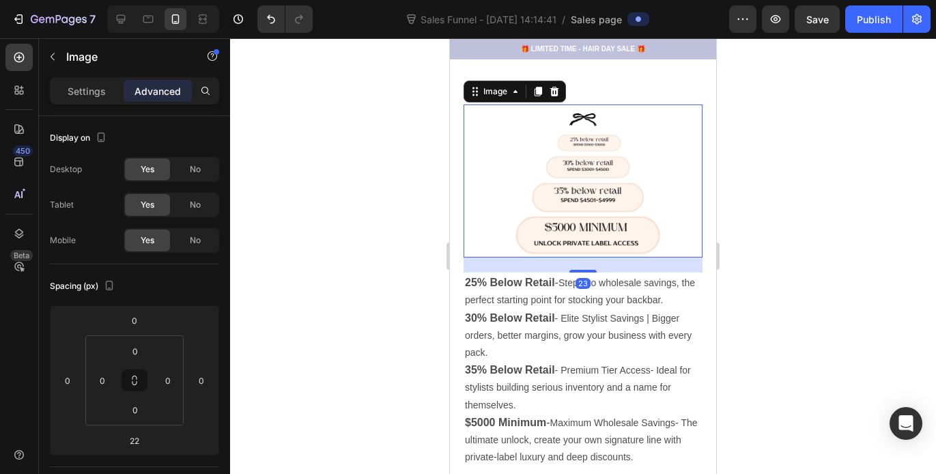
click at [808, 194] on div at bounding box center [583, 256] width 706 height 436
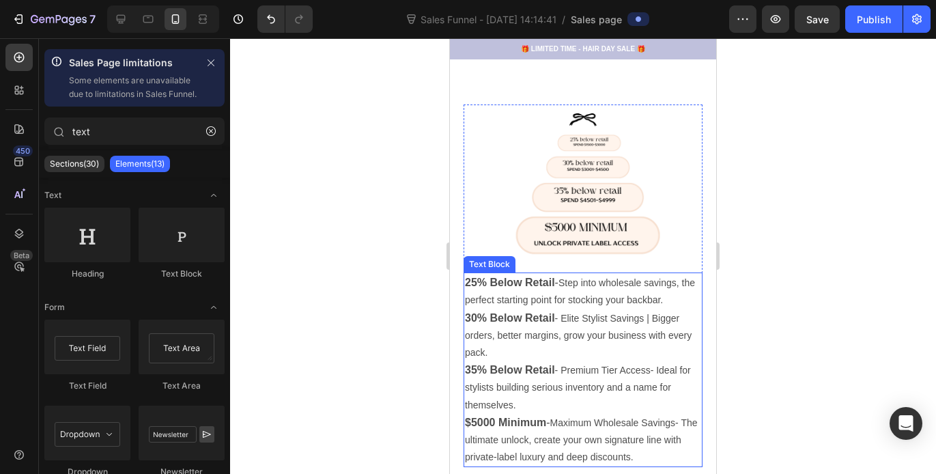
click at [679, 286] on p "25% Below Retail - Step into wholesale savings, the perfect starting point for …" at bounding box center [583, 291] width 236 height 35
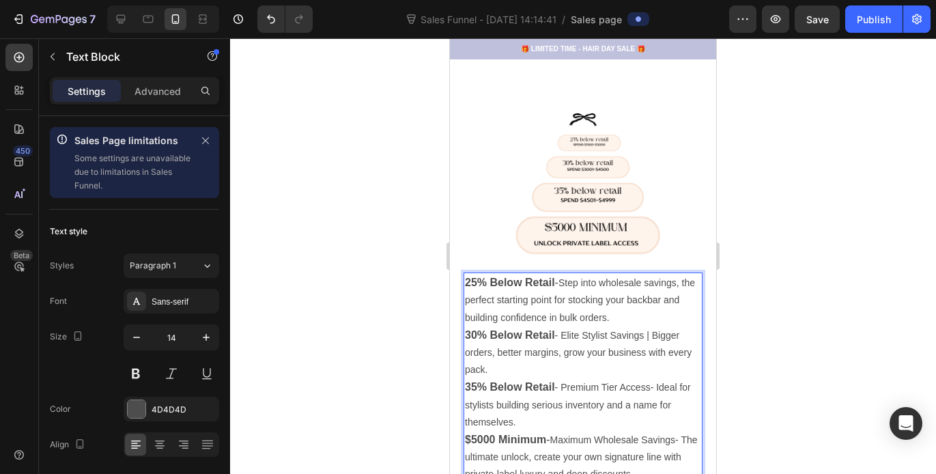
click at [680, 274] on p "25% Below Retail - Step into wholesale savings, the perfect starting point for …" at bounding box center [583, 300] width 236 height 53
click at [465, 286] on p "25% Below Retail - Step into wholesale savings | the perfect starting point for…" at bounding box center [583, 300] width 236 height 53
click at [468, 287] on p "25% Below Retail - Step into wholesale savings | the perfect starting point for…" at bounding box center [583, 300] width 236 height 53
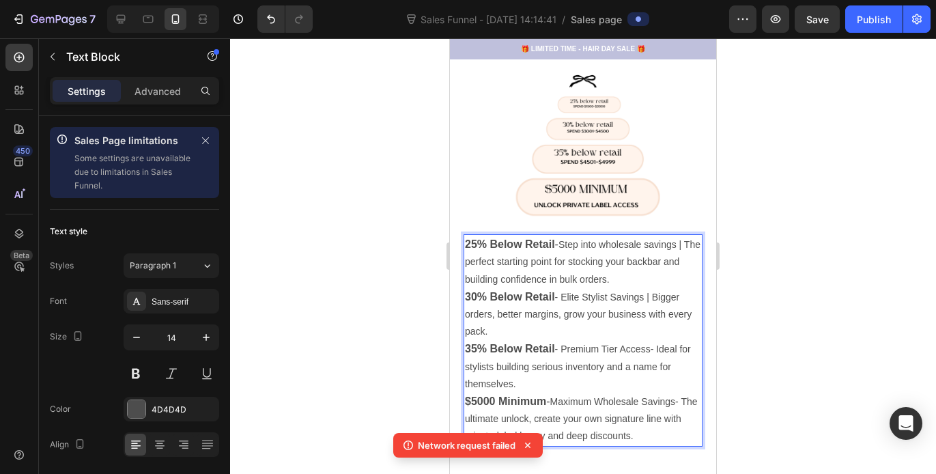
click at [540, 297] on p "30% Below Retail - Elite Stylist Savings | Bigger orders, better margins, grow …" at bounding box center [583, 314] width 236 height 53
click at [542, 313] on p "30% Below Retail - Elite Stylist Savings | Bigger orders, better margins, grow …" at bounding box center [583, 314] width 236 height 53
click at [565, 303] on p "30% Below Retail - Elite Stylist Savings | Bigger orders, better margins, grow …" at bounding box center [583, 314] width 236 height 53
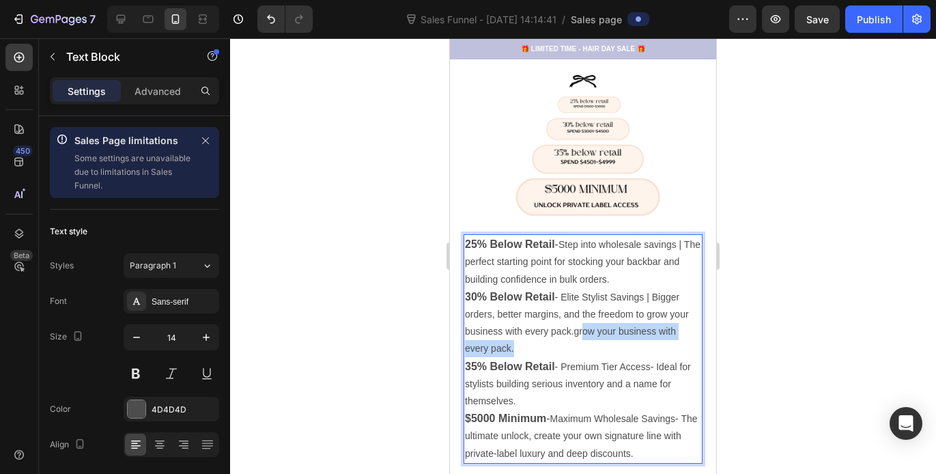
drag, startPoint x: 569, startPoint y: 333, endPoint x: 578, endPoint y: 318, distance: 17.8
click at [578, 318] on p "30% Below Retail - Elite Stylist Savings | Bigger orders, better margins, and t…" at bounding box center [583, 323] width 236 height 70
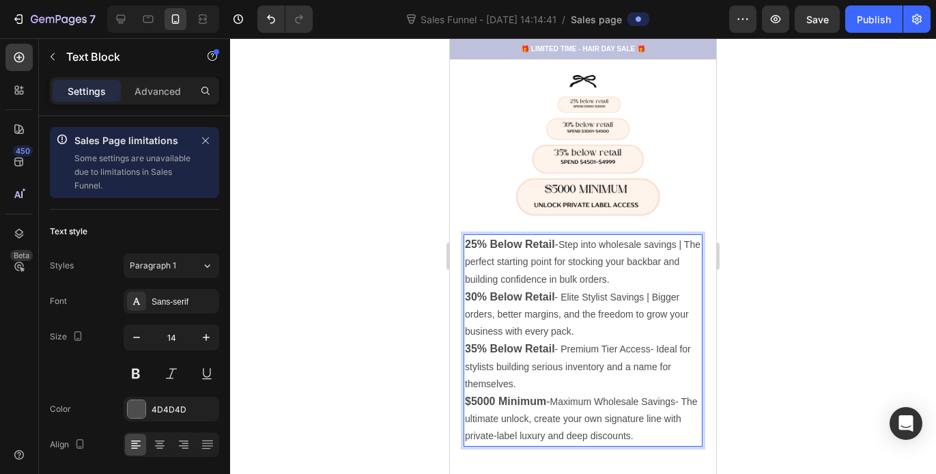
click at [656, 340] on p "35% Below Retail - Premium Tier Access- Ideal for stylists building serious inv…" at bounding box center [583, 366] width 236 height 53
click at [667, 340] on p "35% Below Retail - Premium Tier Access | Ideal for stylists building serious in…" at bounding box center [583, 366] width 236 height 53
click at [473, 369] on p "35% Below Retail - Premium Tier Access | Designed for stylists building serious…" at bounding box center [583, 366] width 236 height 53
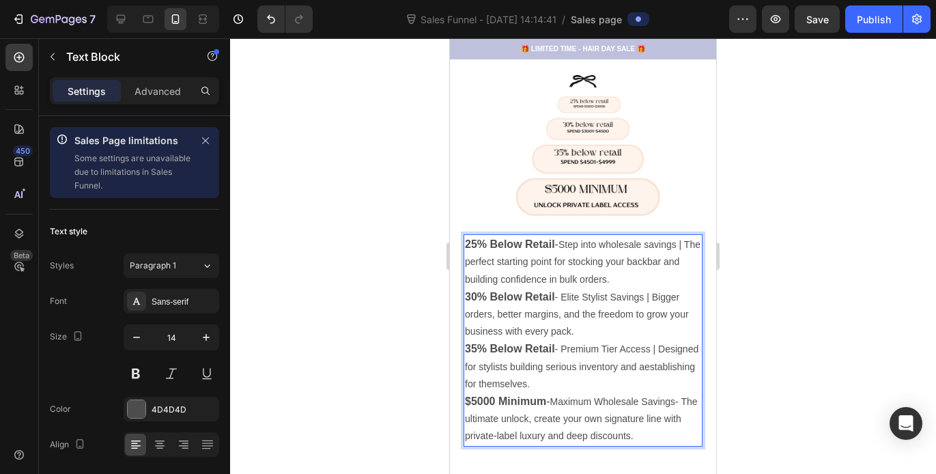
click at [529, 371] on p "35% Below Retail - Premium Tier Access | Designed for stylists building serious…" at bounding box center [583, 366] width 236 height 53
click at [471, 370] on p "35% Below Retail - Premium Tier Access | Designed for stylists building serious…" at bounding box center [583, 366] width 236 height 53
click at [576, 372] on p "35% Below Retail - Premium Tier Access | Designed for stylists building serious…" at bounding box center [583, 366] width 236 height 53
click at [681, 393] on p "$5000 Minimum - Maximum Wholesale Savings- The ultimate unlock, create your own…" at bounding box center [583, 419] width 236 height 53
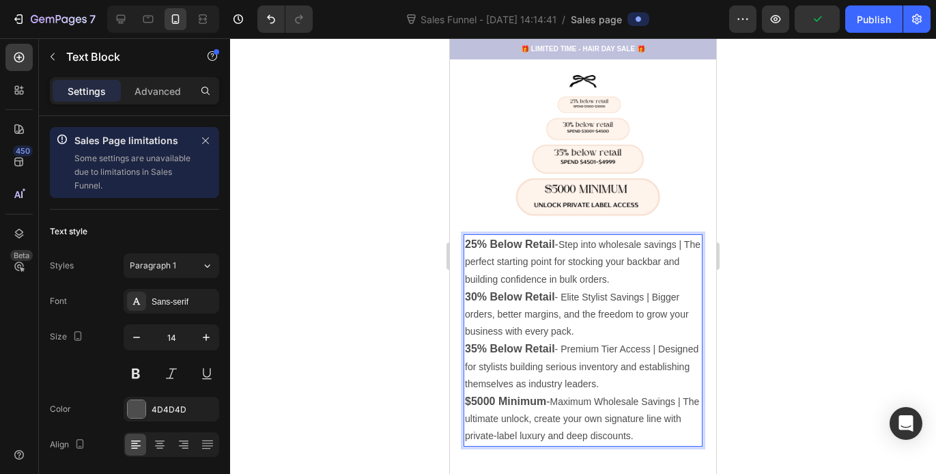
scroll to position [696, 0]
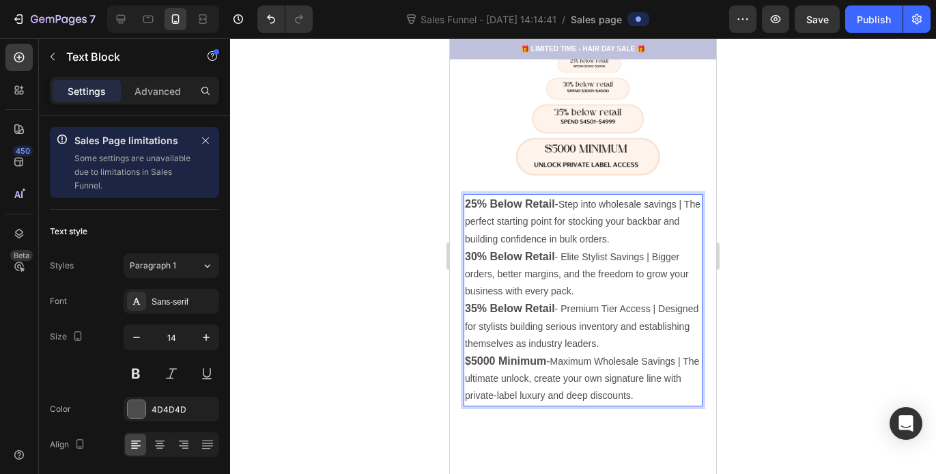
click at [520, 365] on p "$5000 Minimum - Maximum Wholesale Savings | The ultimate unlock, create your ow…" at bounding box center [583, 378] width 236 height 53
click at [554, 364] on p "$5000 Minimum - Maximum Wholesale Savings | The ultimate unlock, create your ow…" at bounding box center [583, 378] width 236 height 53
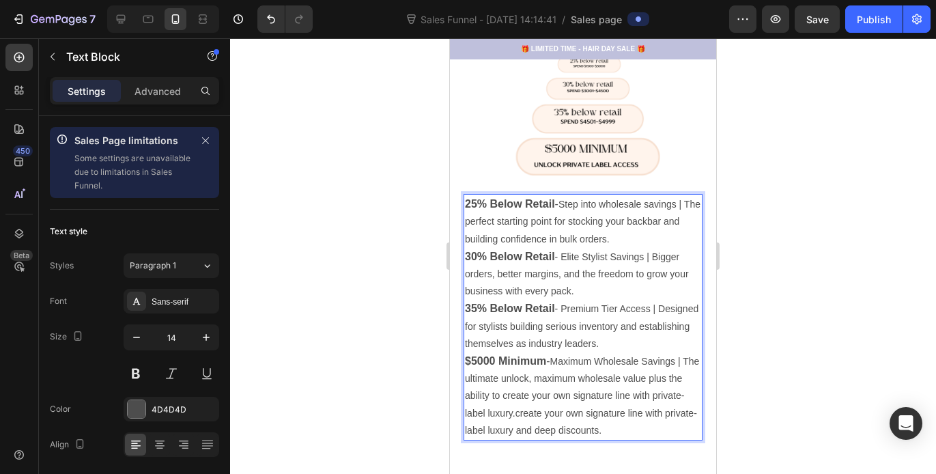
click at [658, 419] on p "$5000 Minimum - Maximum Wholesale Savings | The ultimate unlock, maximum wholes…" at bounding box center [583, 395] width 236 height 87
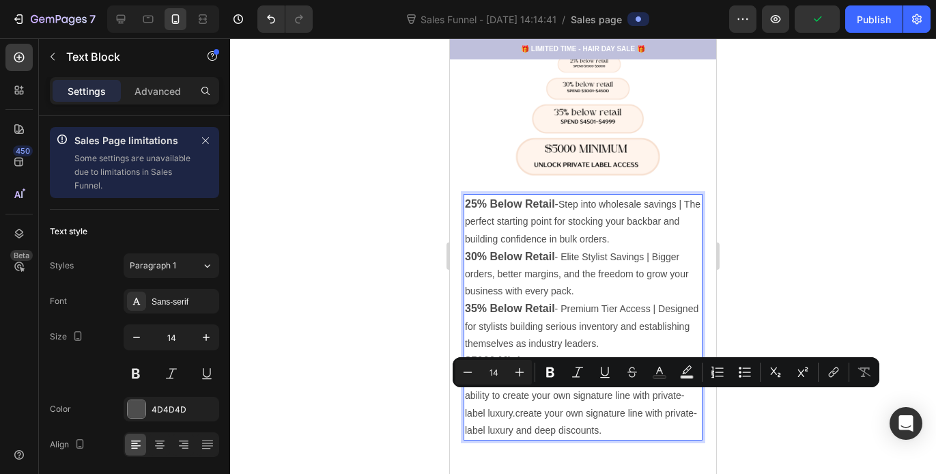
drag, startPoint x: 654, startPoint y: 419, endPoint x: 548, endPoint y: 400, distance: 107.4
click at [548, 400] on p "$5000 Minimum - Maximum Wholesale Savings | The ultimate unlock, maximum wholes…" at bounding box center [583, 395] width 236 height 87
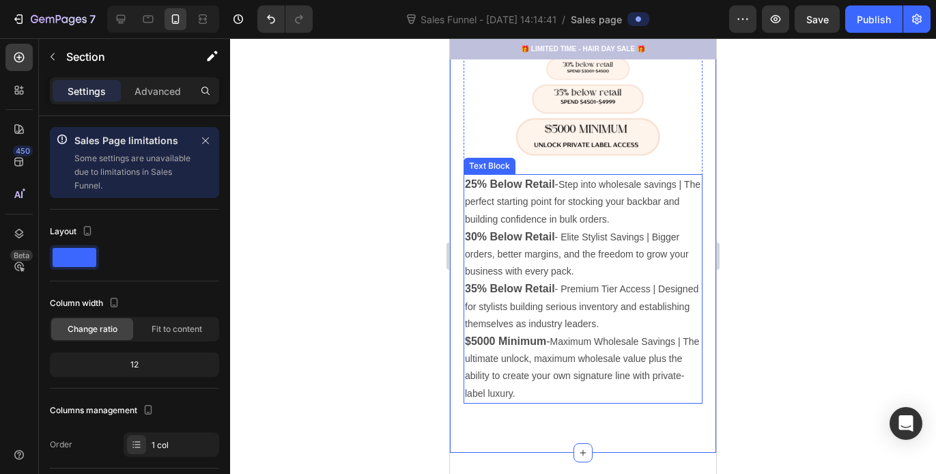
scroll to position [453, 0]
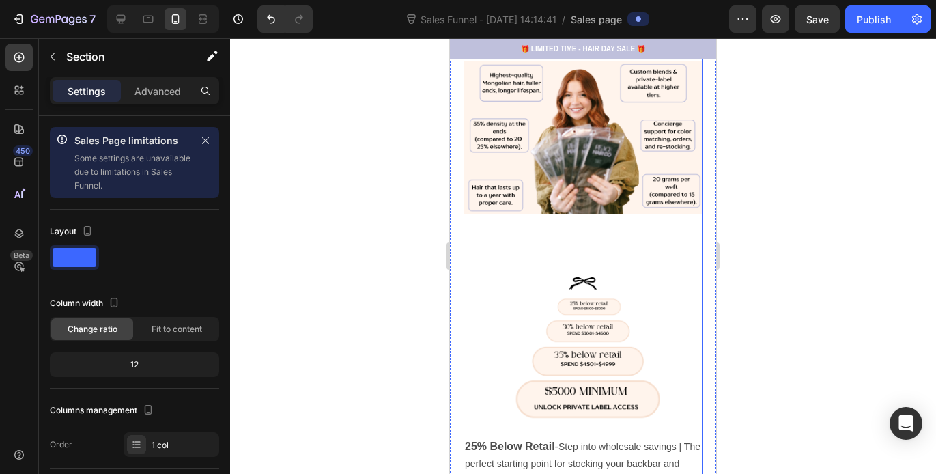
drag, startPoint x: 578, startPoint y: 240, endPoint x: 563, endPoint y: 230, distance: 17.8
click at [578, 240] on div "Wholesale Extensions Made Simple, Transparent, and Profitable. Heading Peace Ha…" at bounding box center [583, 150] width 239 height 1032
click at [546, 240] on div "Wholesale Extensions Made Simple, Transparent, and Profitable. Heading Peace Ha…" at bounding box center [583, 150] width 239 height 1032
click at [563, 229] on div "Wholesale Extensions Made Simple, Transparent, and Profitable. Heading Peace Ha…" at bounding box center [583, 150] width 239 height 1032
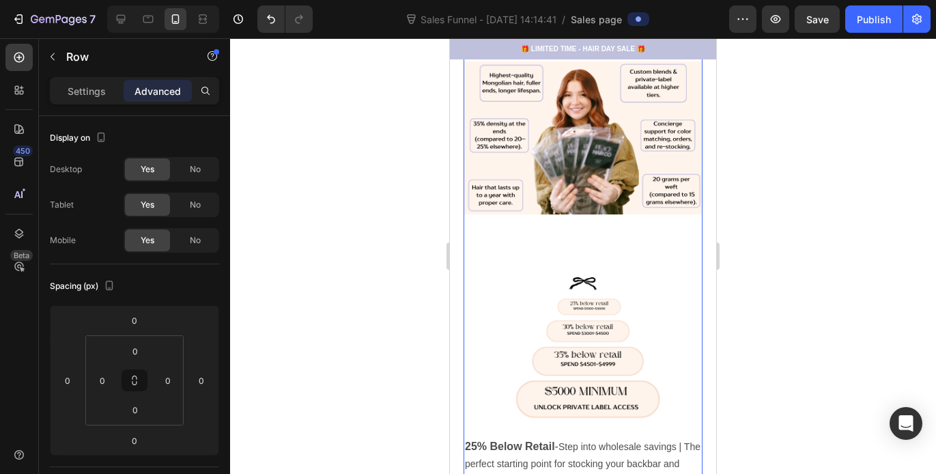
click at [512, 244] on div "Wholesale Extensions Made Simple, Transparent, and Profitable. Heading Peace Ha…" at bounding box center [583, 150] width 239 height 1032
click at [514, 258] on div "Wholesale Extensions Made Simple, Transparent, and Profitable. Heading Peace Ha…" at bounding box center [583, 150] width 239 height 1032
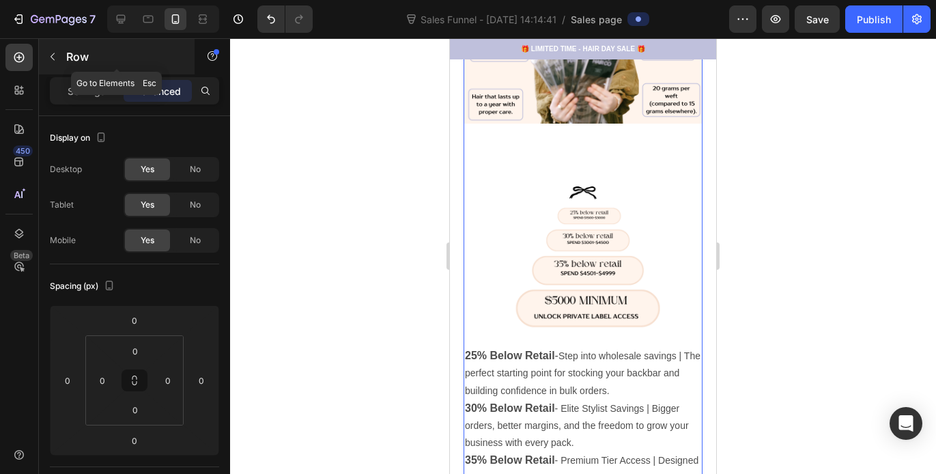
click at [53, 53] on icon "button" at bounding box center [52, 56] width 11 height 11
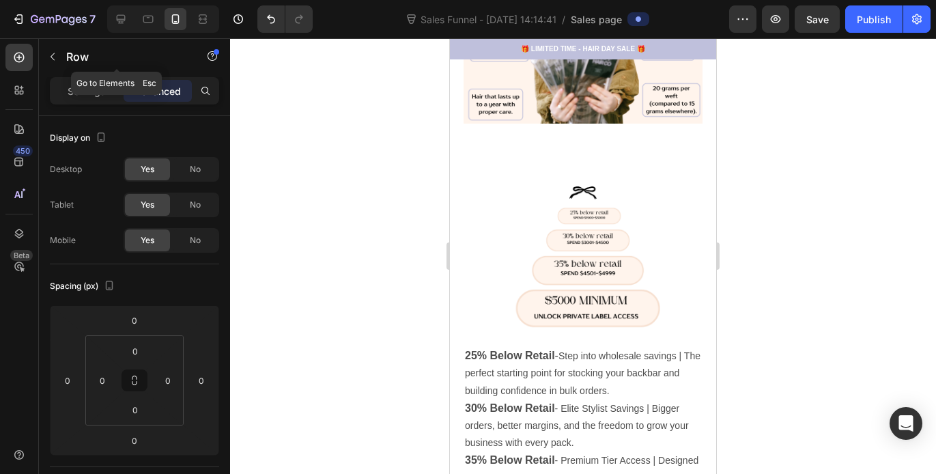
click at [595, 347] on p "25% Below Retail - Step into wholesale savings | The perfect starting point for…" at bounding box center [583, 373] width 236 height 53
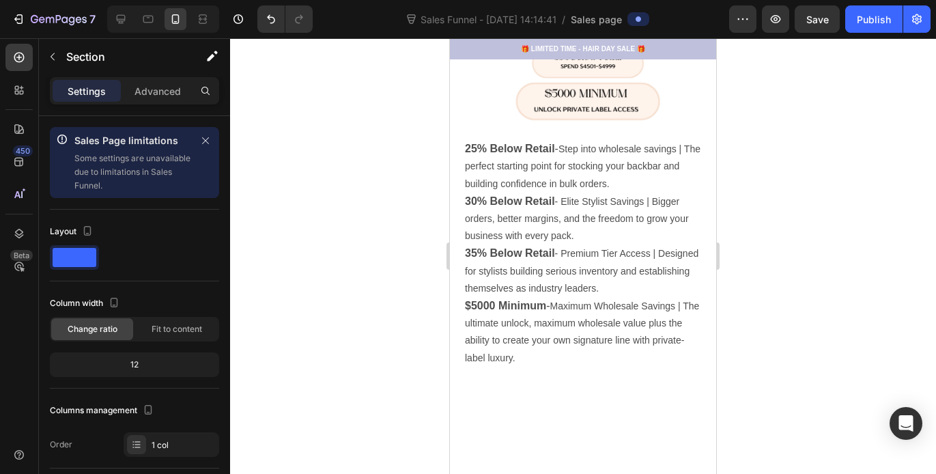
scroll to position [750, 0]
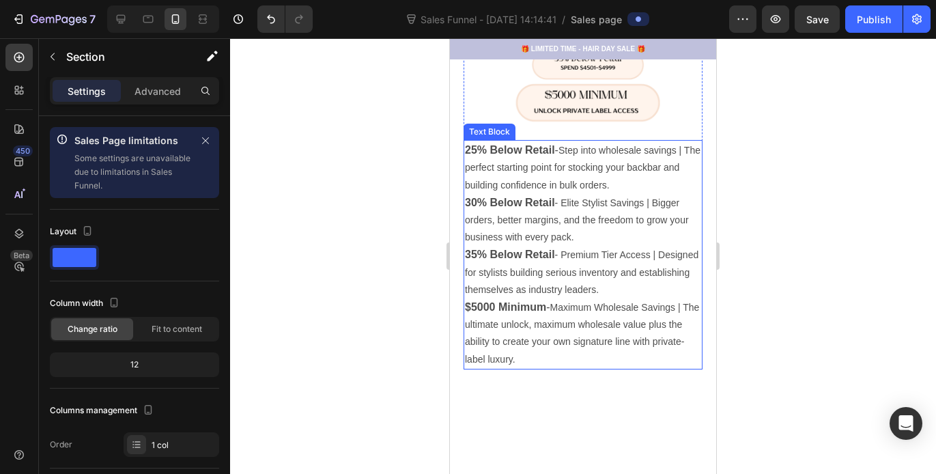
click at [538, 266] on p "35% Below Retail - Premium Tier Access | Designed for stylists building serious…" at bounding box center [583, 272] width 236 height 53
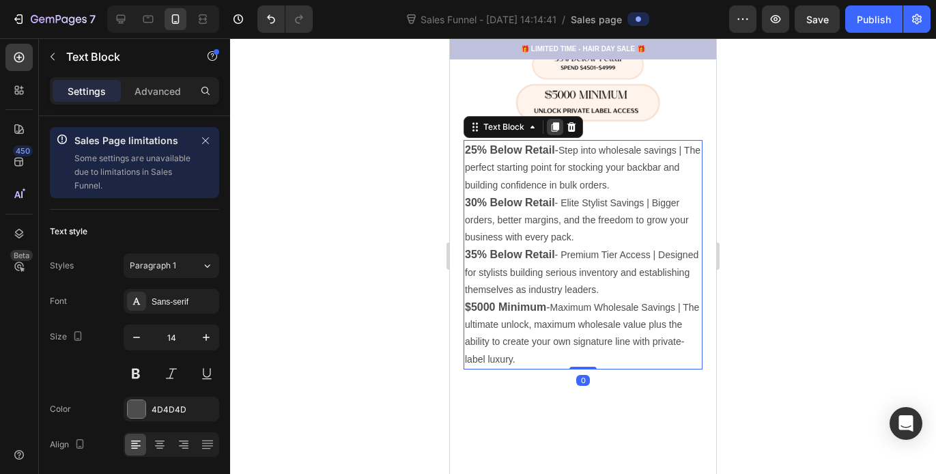
click at [552, 122] on icon at bounding box center [556, 127] width 8 height 10
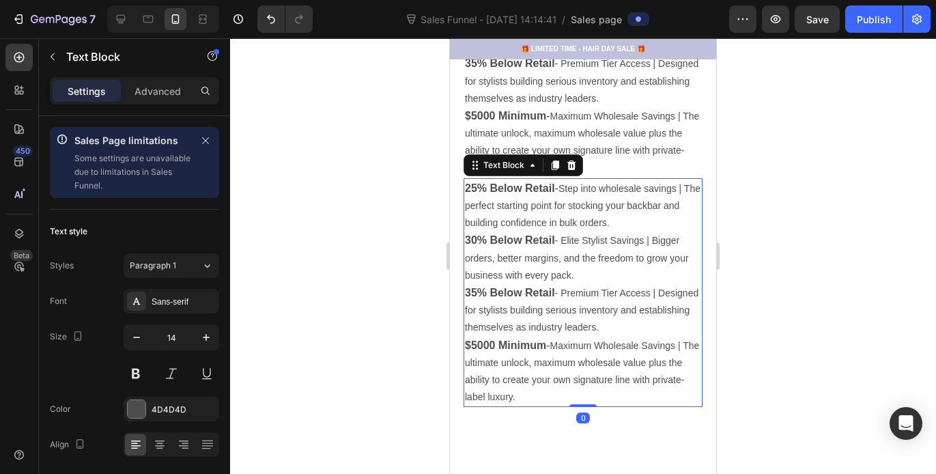
scroll to position [873, 0]
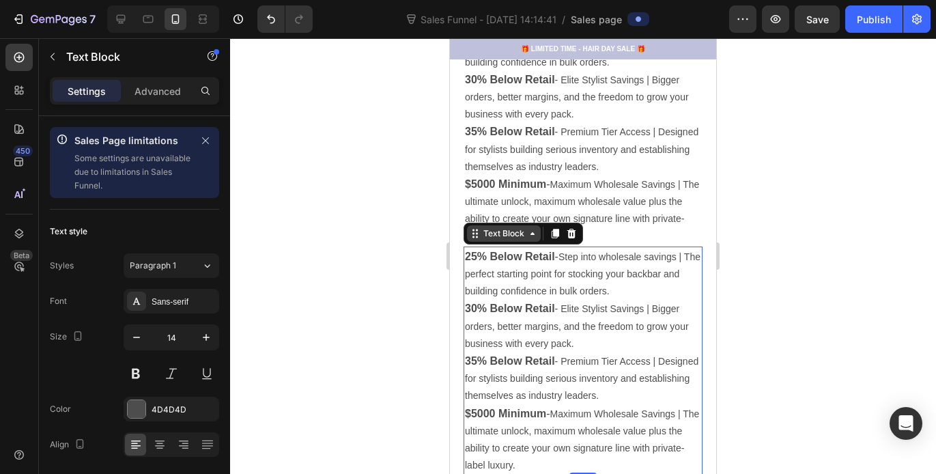
click at [535, 228] on icon at bounding box center [532, 233] width 11 height 11
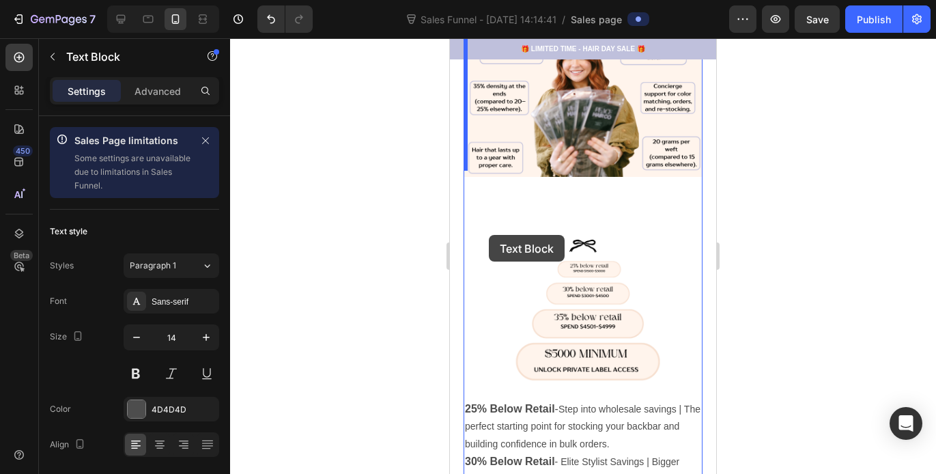
scroll to position [428, 0]
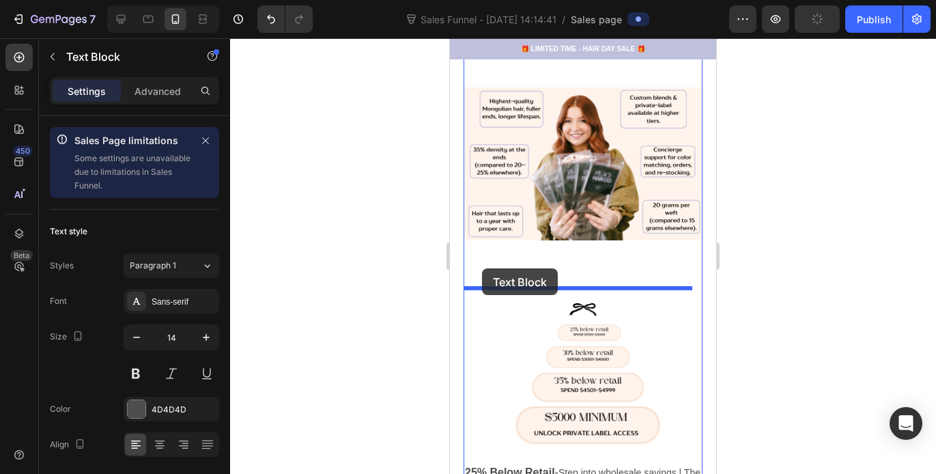
drag, startPoint x: 479, startPoint y: 223, endPoint x: 482, endPoint y: 268, distance: 45.2
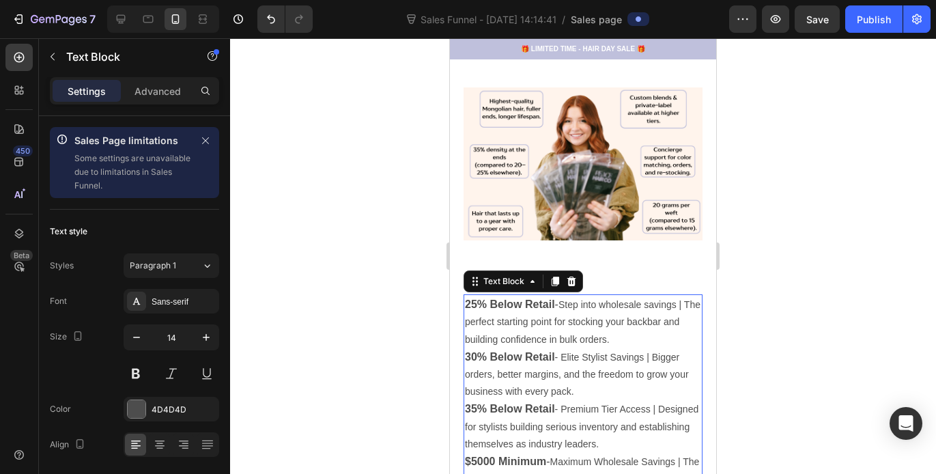
scroll to position [536, 0]
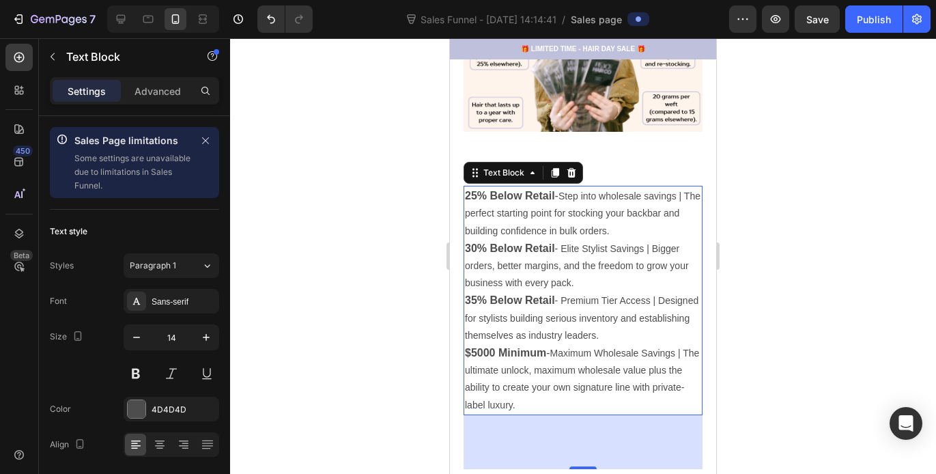
click at [578, 395] on p "$5000 Minimum - Maximum Wholesale Savings | The ultimate unlock, maximum wholes…" at bounding box center [583, 379] width 236 height 70
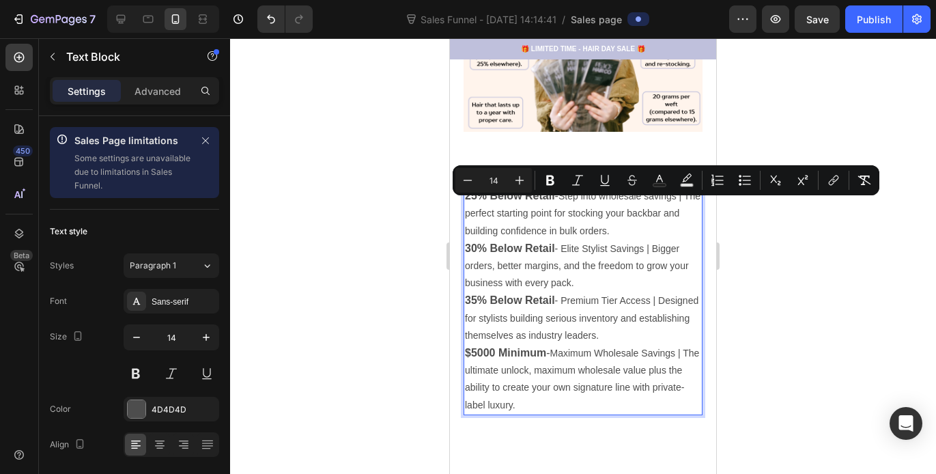
type input "16"
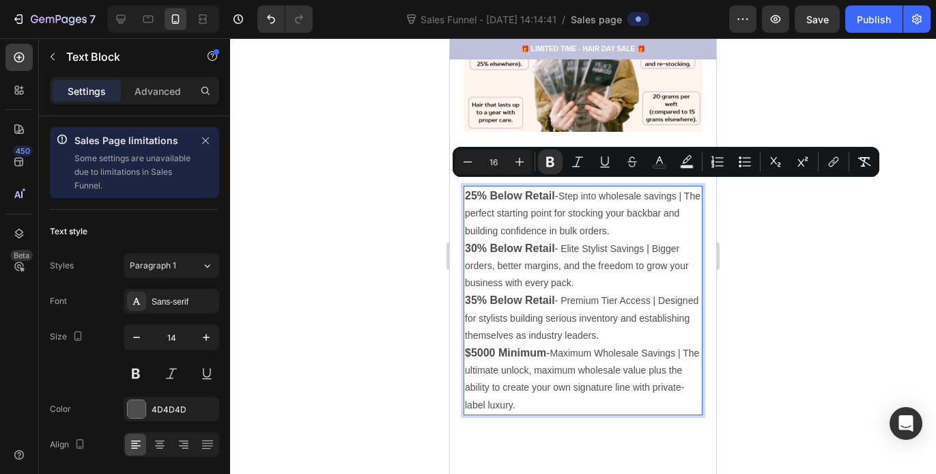
drag, startPoint x: 576, startPoint y: 395, endPoint x: 468, endPoint y: 185, distance: 235.8
click at [468, 186] on div "25% Below Retail - Step into wholesale savings | The perfect starting point for…" at bounding box center [583, 300] width 239 height 229
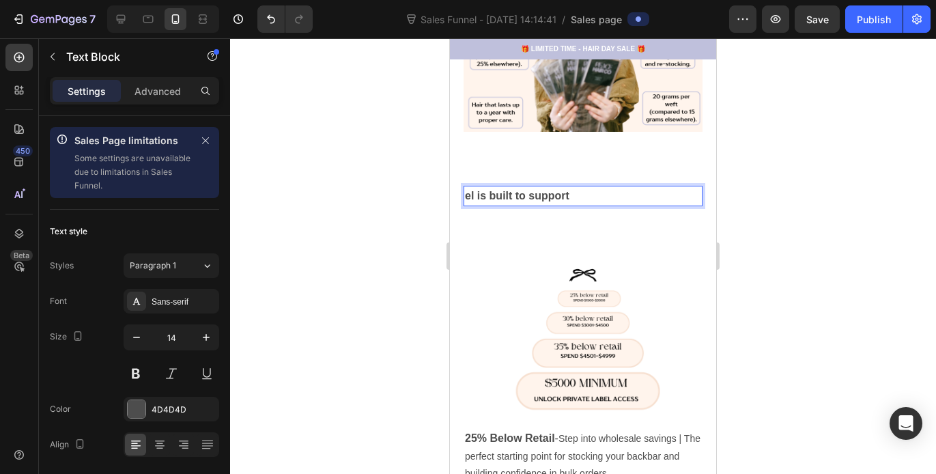
click at [469, 190] on strong "el is built to support" at bounding box center [517, 196] width 104 height 12
click at [657, 193] on p "each level is built to support" at bounding box center [583, 196] width 236 height 18
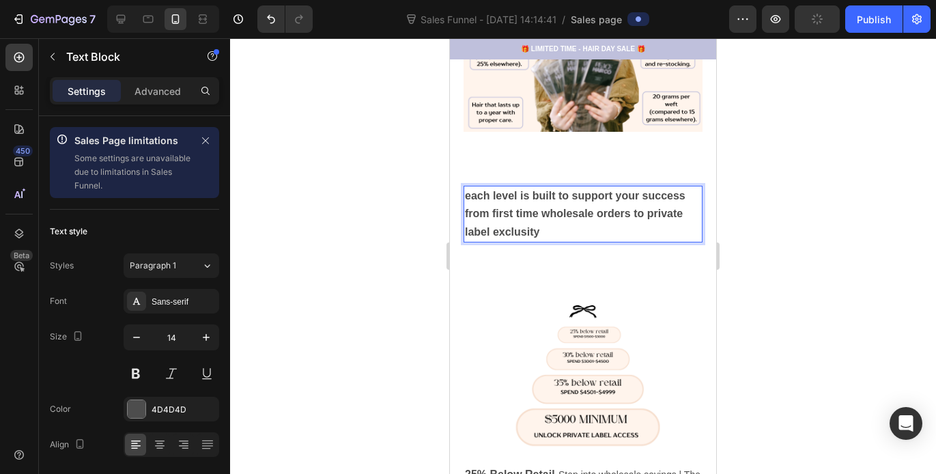
click at [530, 225] on strong "each level is built to support your success from first time wholesale orders to…" at bounding box center [575, 213] width 221 height 47
click at [755, 238] on div at bounding box center [583, 256] width 706 height 436
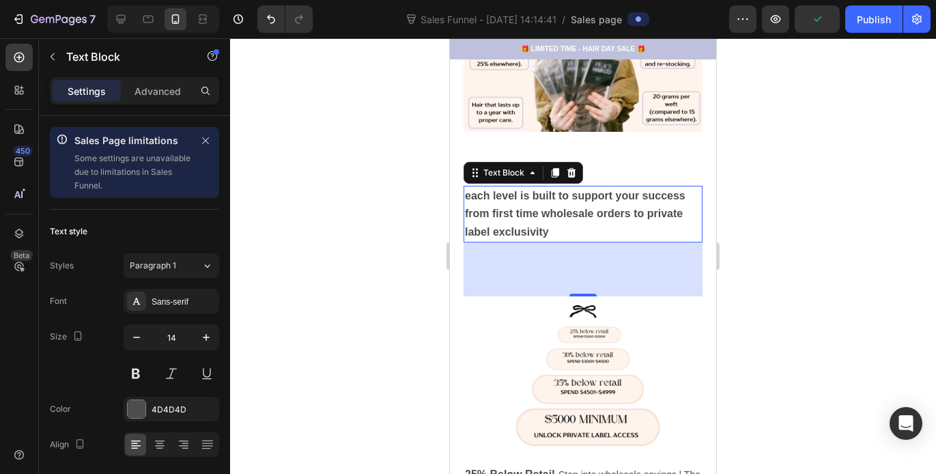
click at [473, 188] on div "each level is built to support your success from first time wholesale orders to…" at bounding box center [583, 214] width 239 height 57
click at [163, 443] on icon at bounding box center [160, 445] width 14 height 14
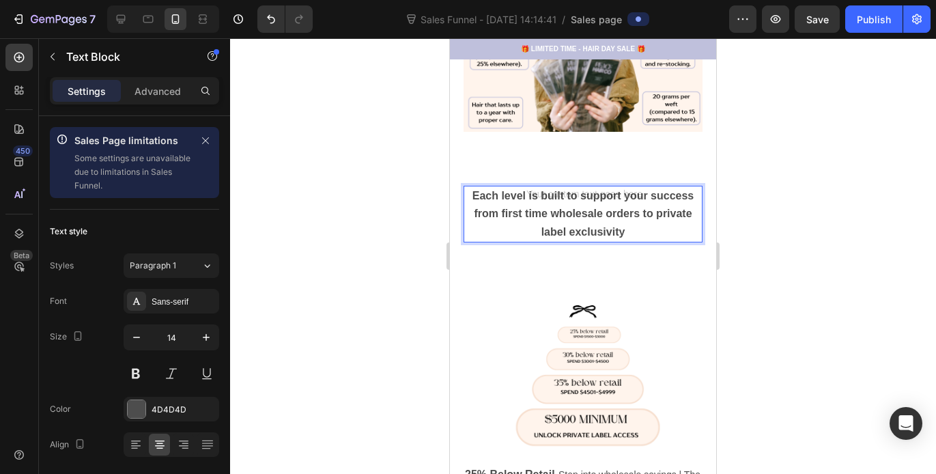
click at [850, 222] on div at bounding box center [583, 256] width 706 height 436
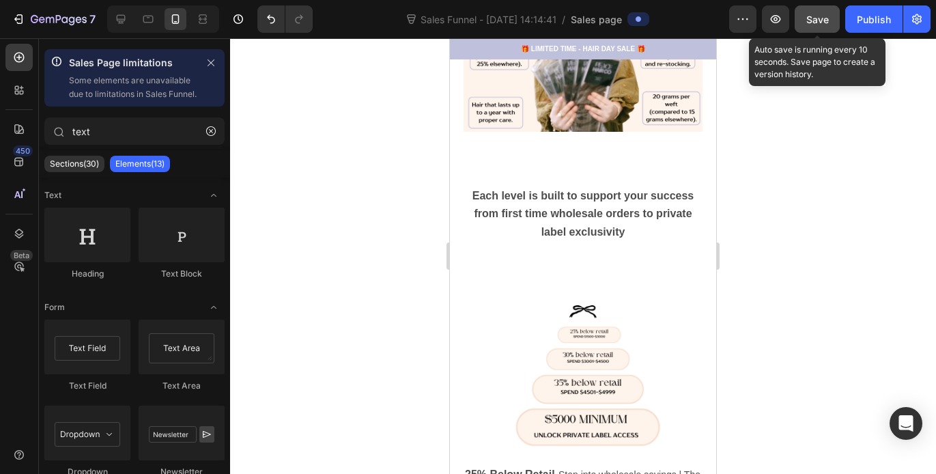
click at [824, 20] on span "Save" at bounding box center [818, 20] width 23 height 12
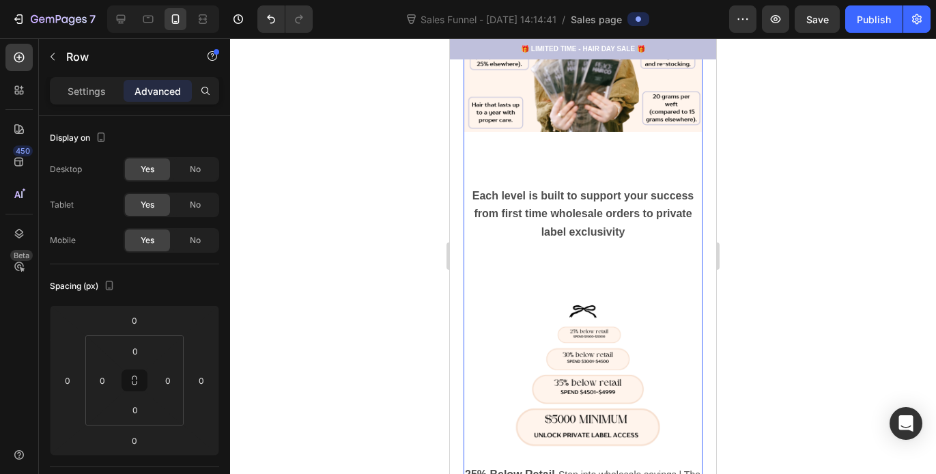
click at [580, 266] on div "Wholesale Extensions Made Simple, Transparent, and Profitable. Heading Peace Ha…" at bounding box center [583, 122] width 239 height 1142
click at [587, 267] on div "Wholesale Extensions Made Simple, Transparent, and Profitable. Heading Peace Ha…" at bounding box center [583, 122] width 239 height 1142
click at [576, 270] on div "Wholesale Extensions Made Simple, Transparent, and Profitable. Heading Peace Ha…" at bounding box center [583, 122] width 239 height 1142
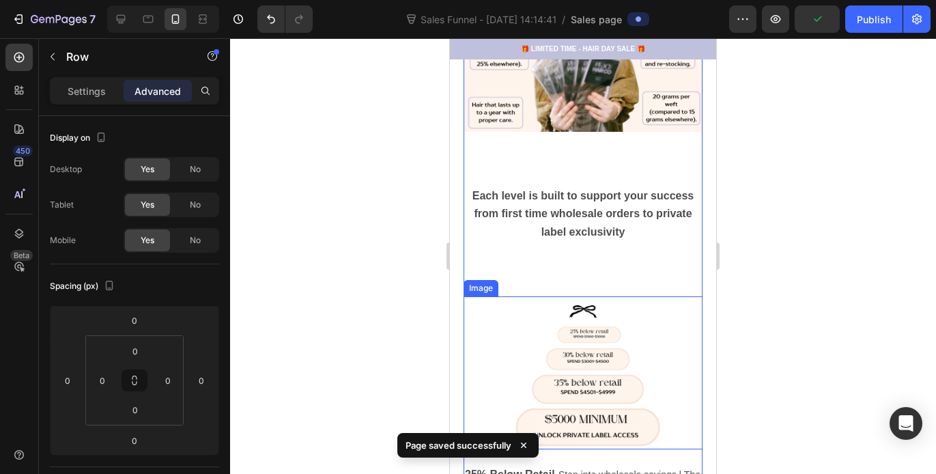
click at [574, 302] on img at bounding box center [583, 372] width 239 height 153
click at [587, 248] on div "Wholesale Extensions Made Simple, Transparent, and Profitable. Heading Peace Ha…" at bounding box center [583, 122] width 239 height 1142
click at [584, 222] on strong "Each level is built to support your success from first time wholesale orders to…" at bounding box center [584, 213] width 222 height 47
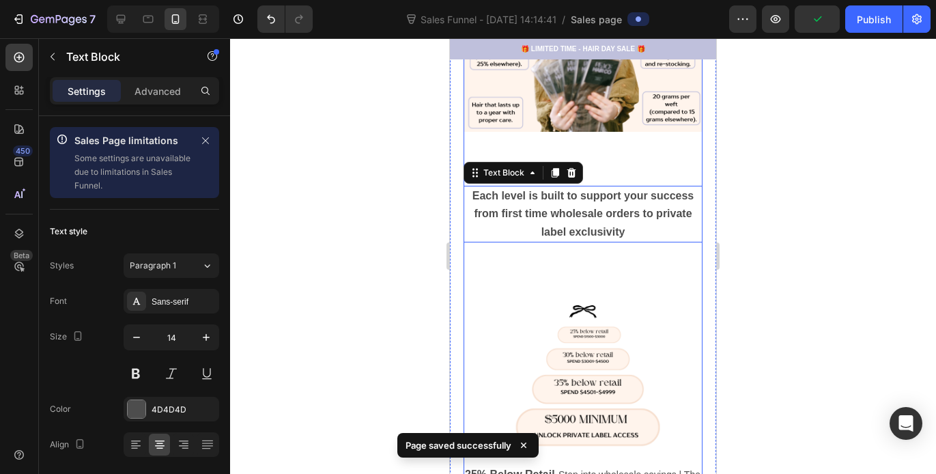
click at [591, 234] on div "Each level is built to support your success from first time wholesale orders to…" at bounding box center [583, 214] width 239 height 57
click at [582, 232] on p "Each level is built to support your success from first time wholesale orders to…" at bounding box center [583, 214] width 236 height 54
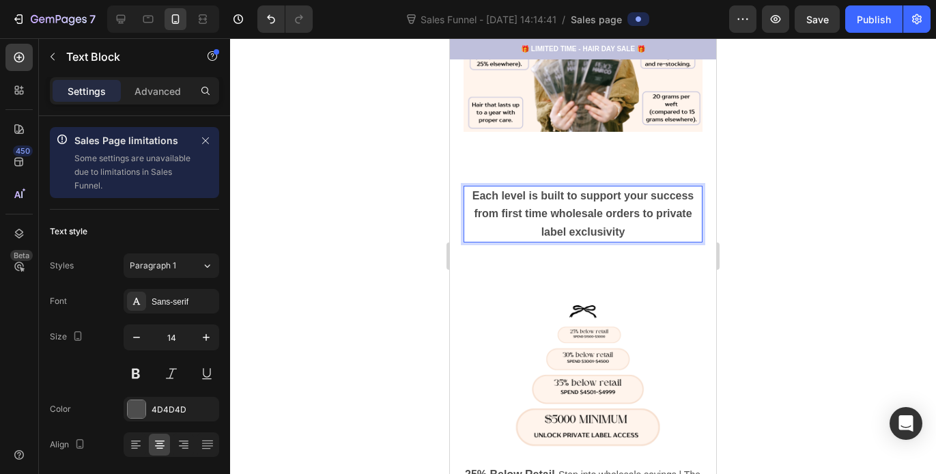
click at [593, 231] on p "Each level is built to support your success from first time wholesale orders to…" at bounding box center [583, 214] width 236 height 54
click at [644, 226] on p "Each level is built to support your success from first time wholesale orders to…" at bounding box center [583, 214] width 236 height 54
click at [656, 263] on div "Wholesale Extensions Made Simple, Transparent, and Profitable. Heading Peace Ha…" at bounding box center [583, 122] width 239 height 1142
click at [600, 268] on div "Wholesale Extensions Made Simple, Transparent, and Profitable. Heading Peace Ha…" at bounding box center [583, 122] width 239 height 1142
click at [575, 273] on div "Wholesale Extensions Made Simple, Transparent, and Profitable. Heading Peace Ha…" at bounding box center [583, 122] width 239 height 1142
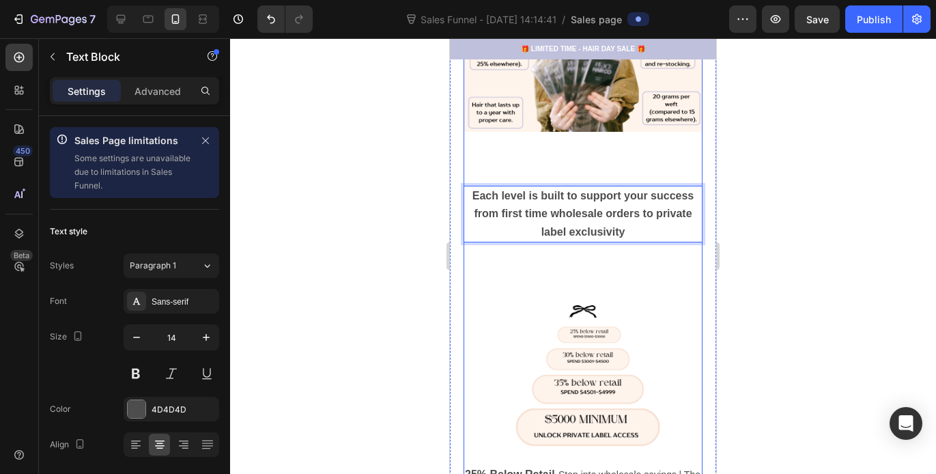
click at [493, 232] on p "Each level is built to support your success from first time wholesale orders to…" at bounding box center [583, 214] width 236 height 54
click at [512, 227] on p "Each level is built to support your success from first time wholesale orders to…" at bounding box center [583, 214] width 236 height 54
click at [458, 227] on div "Wholesale Extensions Made Simple, Transparent, and Profitable. Heading Peace Ha…" at bounding box center [583, 146] width 266 height 1191
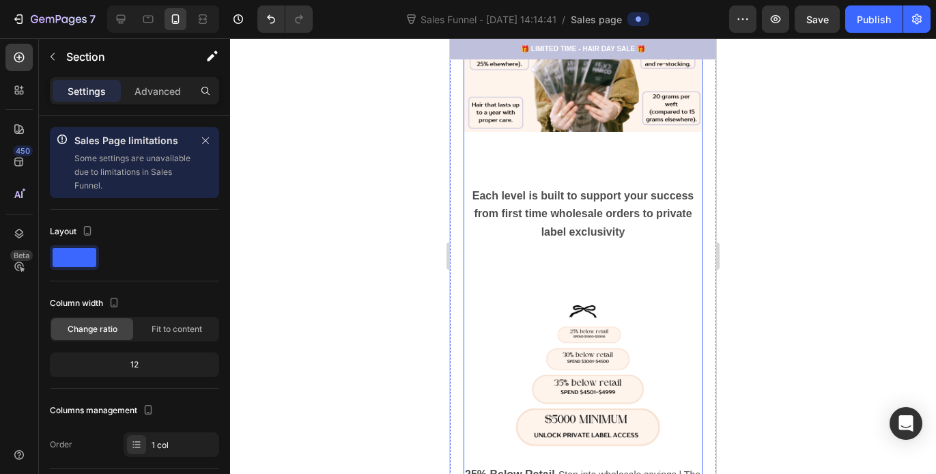
click at [583, 248] on div "Wholesale Extensions Made Simple, Transparent, and Profitable. Heading Peace Ha…" at bounding box center [583, 122] width 239 height 1142
click at [630, 222] on p "Each level is built to support your success from first time wholesale orders to…" at bounding box center [583, 214] width 236 height 54
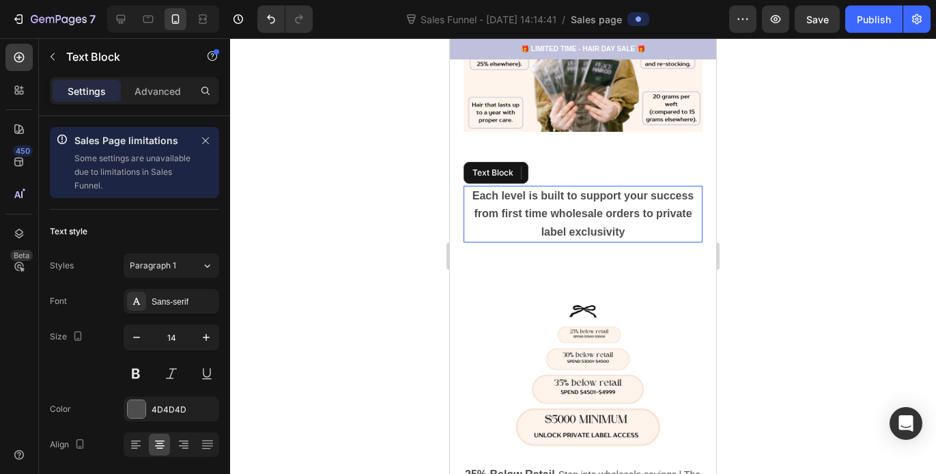
click at [734, 225] on div at bounding box center [583, 256] width 706 height 436
click at [578, 234] on div "Each level is built to support your success from first time wholesale orders to…" at bounding box center [583, 214] width 239 height 57
click at [582, 247] on div "Wholesale Extensions Made Simple, Transparent, and Profitable. Heading Peace Ha…" at bounding box center [583, 122] width 239 height 1142
click at [584, 222] on strong "Each level is built to support your success from first time wholesale orders to…" at bounding box center [584, 213] width 222 height 47
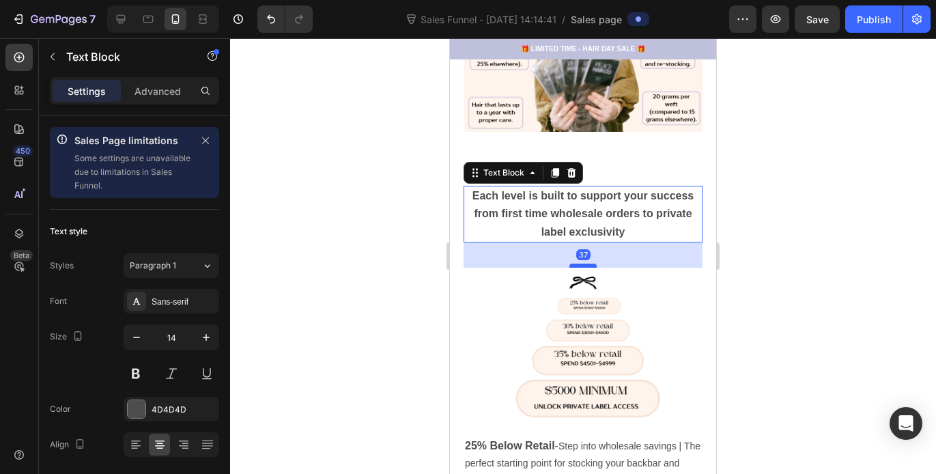
drag, startPoint x: 585, startPoint y: 286, endPoint x: 583, endPoint y: 258, distance: 28.0
click at [583, 264] on div at bounding box center [583, 266] width 27 height 4
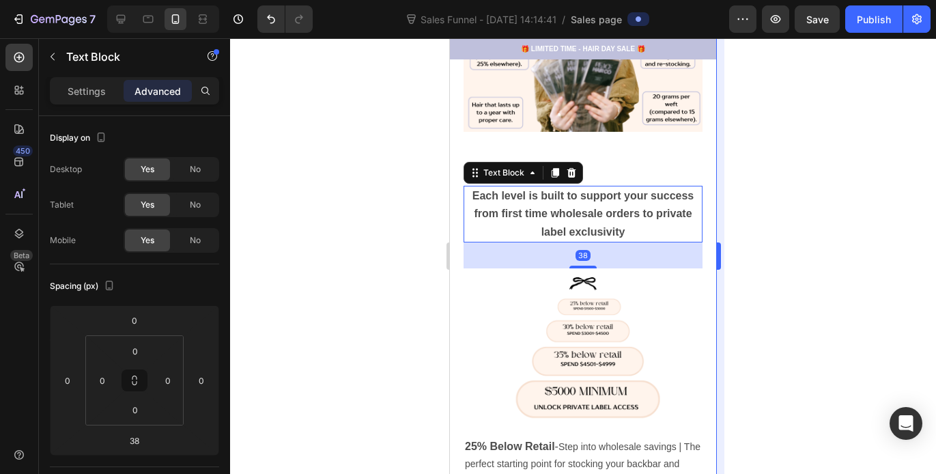
click at [730, 226] on div at bounding box center [583, 256] width 706 height 436
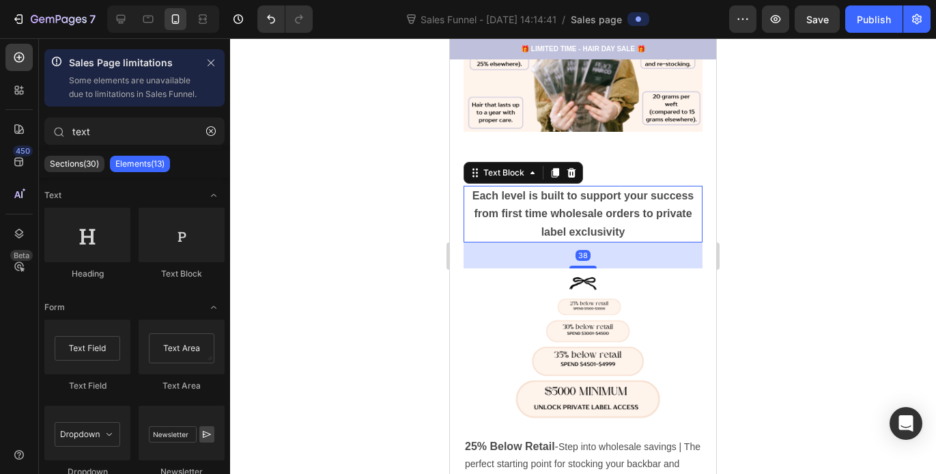
click at [752, 222] on div at bounding box center [583, 256] width 706 height 436
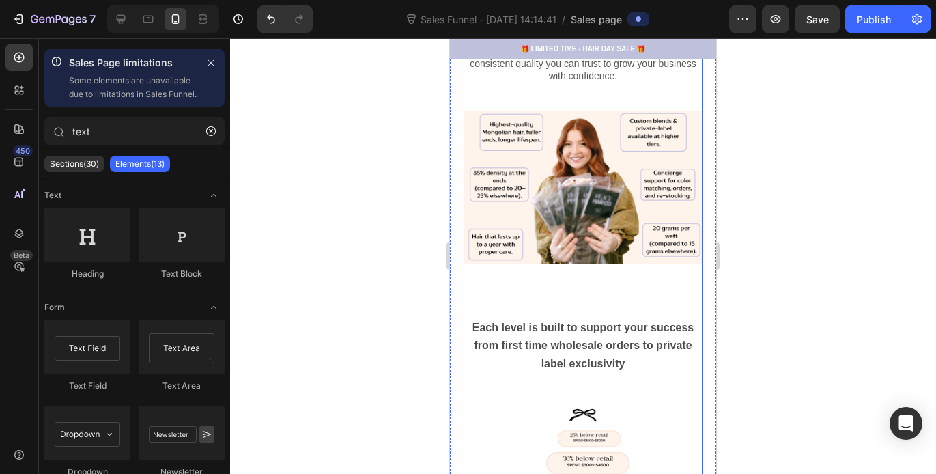
scroll to position [385, 0]
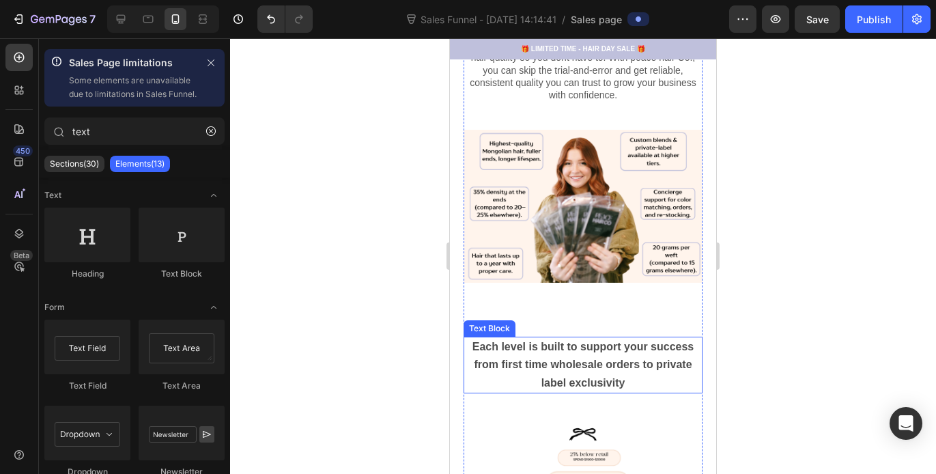
click at [519, 354] on strong "Each level is built to support your success from first time wholesale orders to…" at bounding box center [584, 364] width 222 height 47
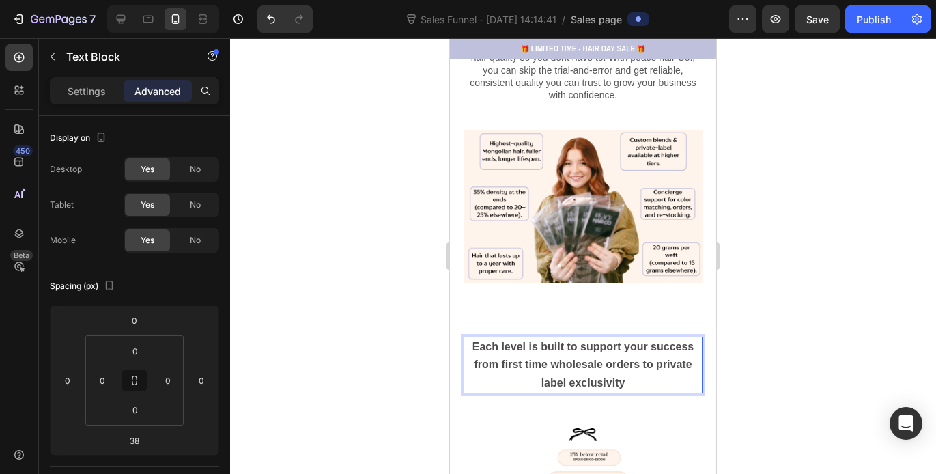
click at [628, 370] on p "Each level is built to support your success from first time wholesale orders to…" at bounding box center [583, 365] width 236 height 54
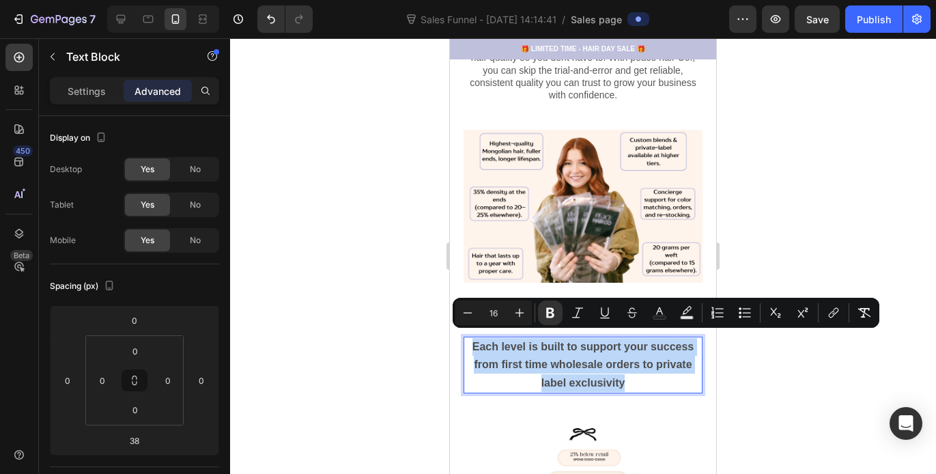
drag, startPoint x: 627, startPoint y: 369, endPoint x: 469, endPoint y: 335, distance: 161.6
click at [468, 338] on p "Each level is built to support your success from first time wholesale orders to…" at bounding box center [583, 365] width 236 height 54
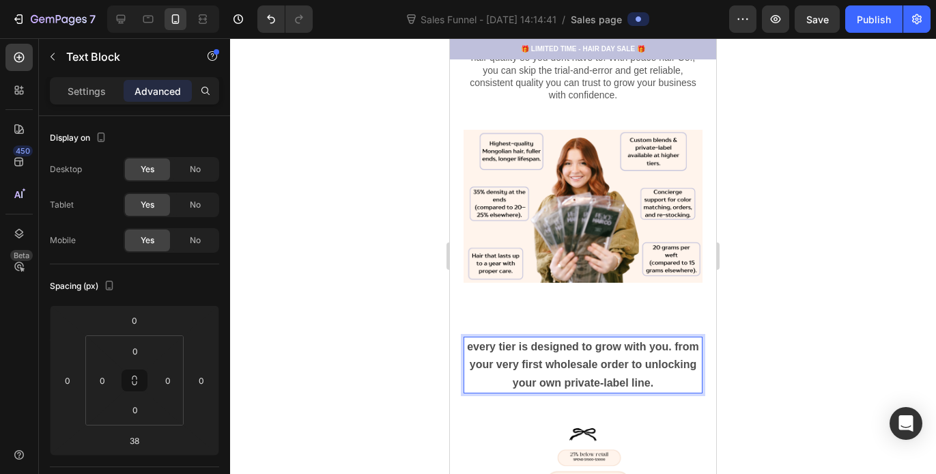
click at [481, 341] on strong "every tier is designed to grow with you. from your very first wholesale order t…" at bounding box center [583, 364] width 232 height 47
click at [484, 356] on strong "Every tier is designed to grow with you. from your very first wholesale order t…" at bounding box center [582, 364] width 233 height 47
click at [789, 240] on div at bounding box center [583, 256] width 706 height 436
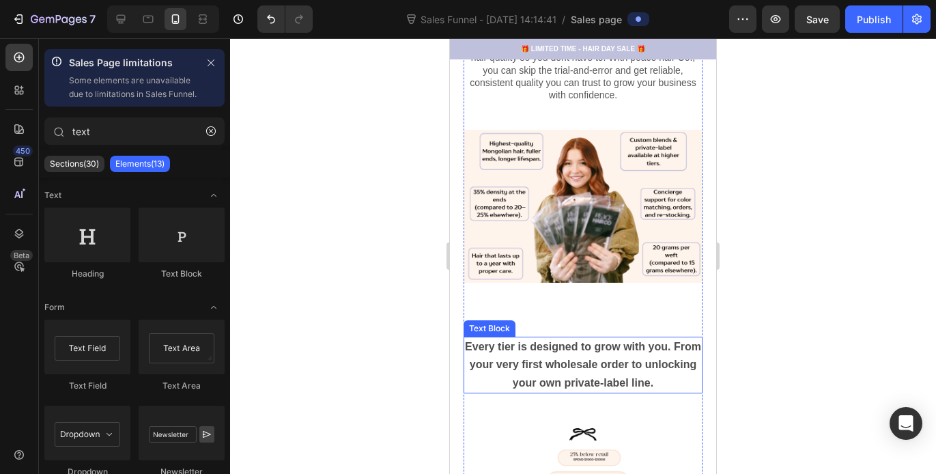
click at [539, 341] on strong "Every tier is designed to grow with you. From your very first wholesale order t…" at bounding box center [583, 364] width 236 height 47
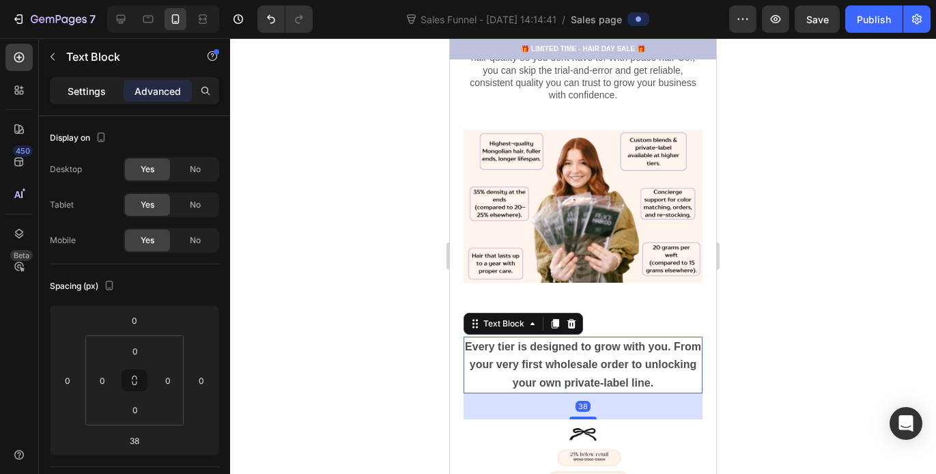
click at [90, 87] on p "Settings" at bounding box center [87, 91] width 38 height 14
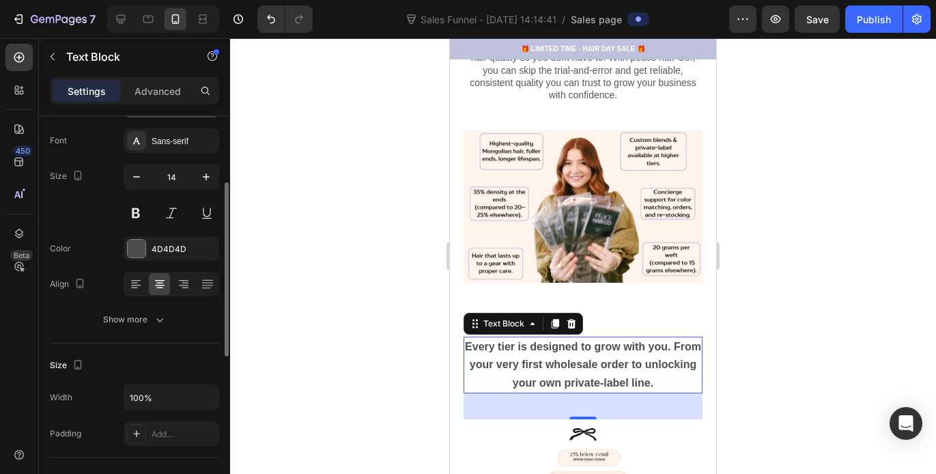
scroll to position [158, 0]
click at [206, 176] on icon "button" at bounding box center [206, 180] width 14 height 14
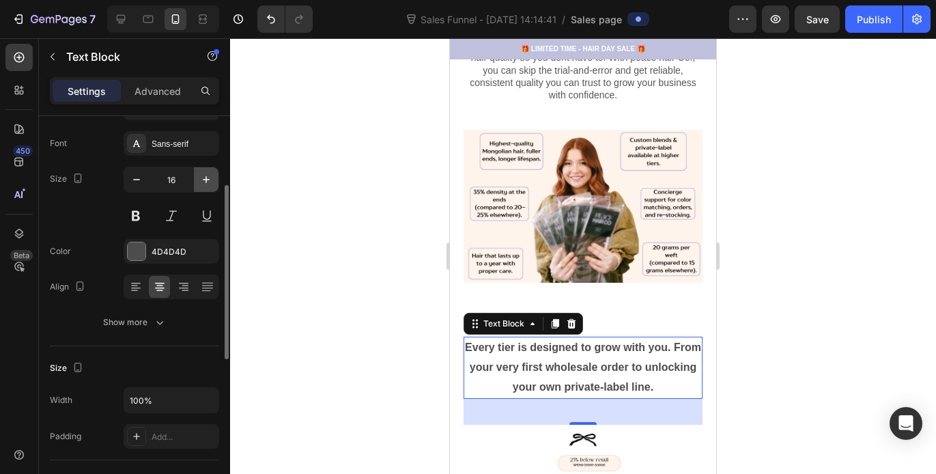
click at [206, 176] on icon "button" at bounding box center [206, 180] width 14 height 14
click at [203, 180] on icon "button" at bounding box center [206, 179] width 7 height 7
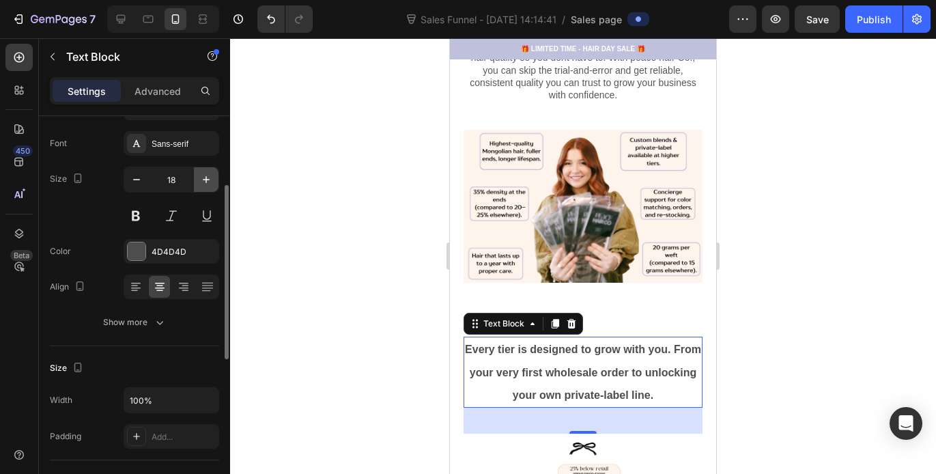
click at [203, 180] on icon "button" at bounding box center [206, 179] width 7 height 7
type input "19"
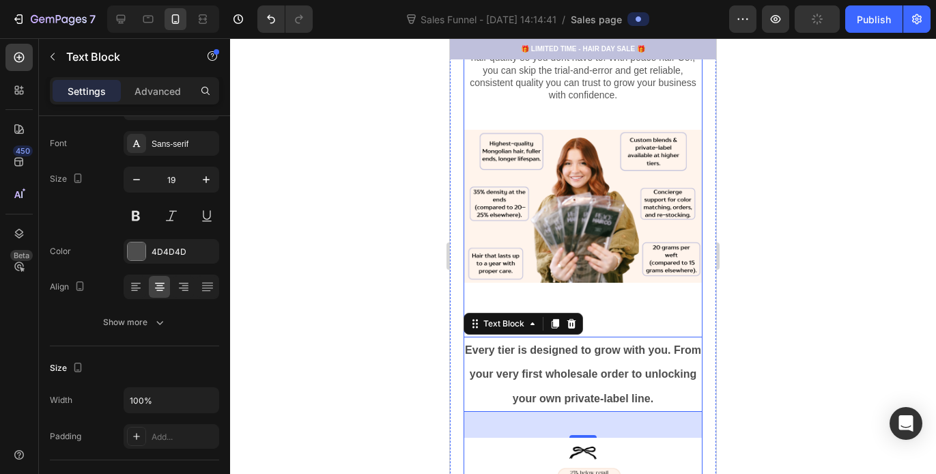
click at [654, 294] on div "Wholesale Extensions Made Simple, Transparent, and Profitable. Heading Peace Ha…" at bounding box center [583, 268] width 239 height 1132
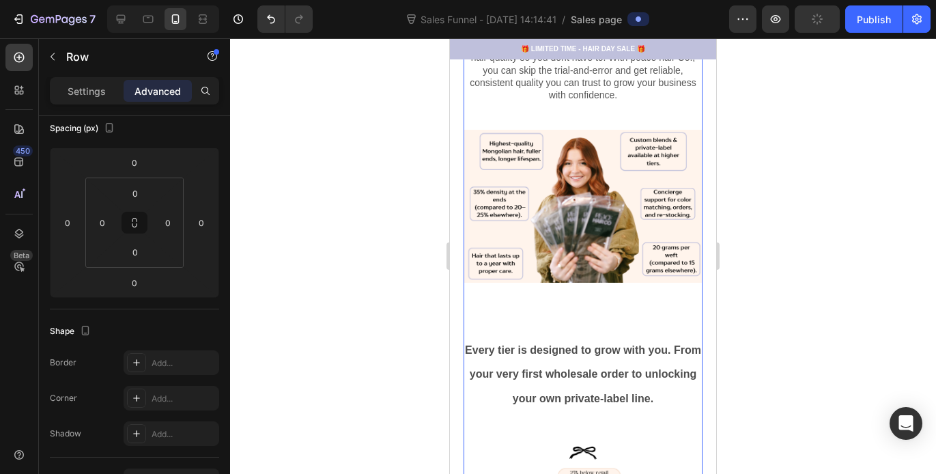
click at [771, 294] on div at bounding box center [583, 256] width 706 height 436
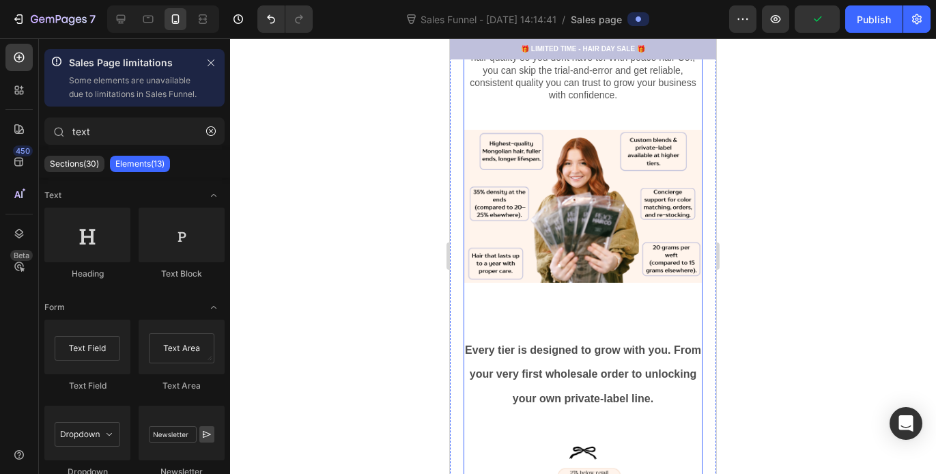
click at [604, 294] on div "Wholesale Extensions Made Simple, Transparent, and Profitable. Heading Peace Ha…" at bounding box center [583, 268] width 239 height 1132
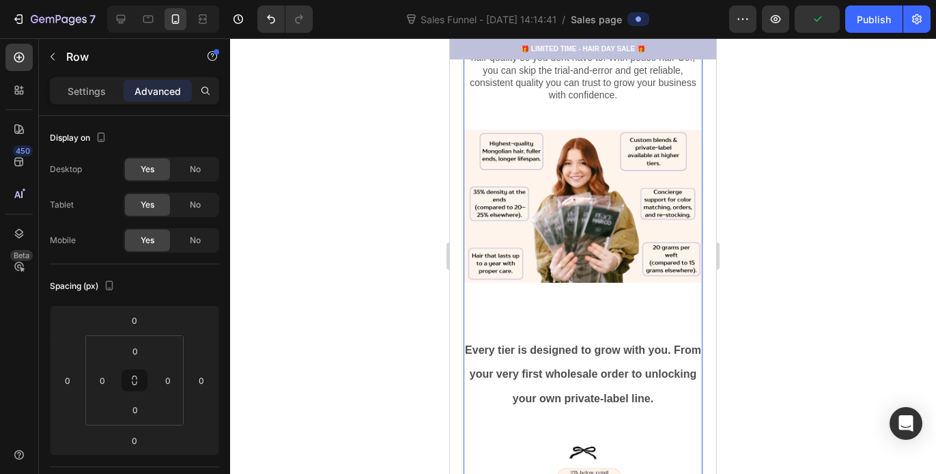
click at [604, 294] on div "Wholesale Extensions Made Simple, Transparent, and Profitable. Heading Peace Ha…" at bounding box center [583, 268] width 239 height 1132
click at [577, 276] on div "Wholesale Extensions Made Simple, Transparent, and Profitable. Heading Peace Ha…" at bounding box center [583, 268] width 239 height 1132
click at [577, 285] on div "Wholesale Extensions Made Simple, Transparent, and Profitable. Heading Peace Ha…" at bounding box center [583, 268] width 239 height 1132
click at [577, 308] on div "Wholesale Extensions Made Simple, Transparent, and Profitable. Heading Peace Ha…" at bounding box center [583, 268] width 239 height 1132
click at [578, 266] on img at bounding box center [583, 206] width 239 height 153
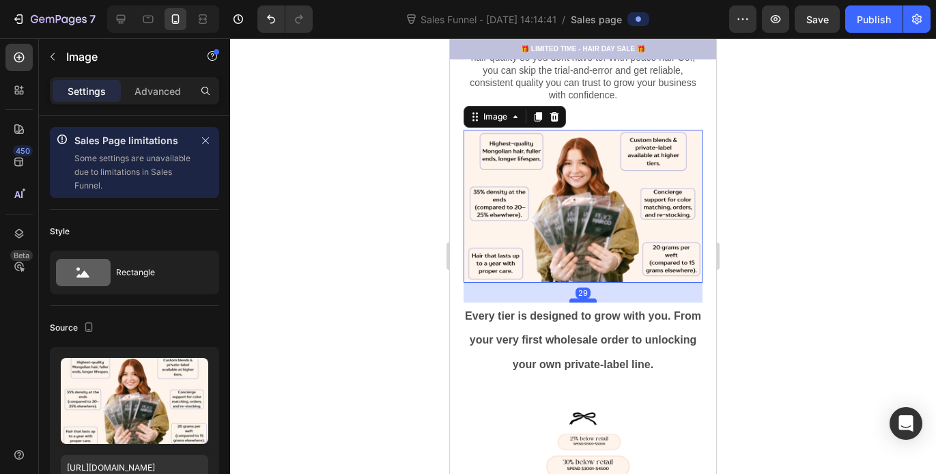
drag, startPoint x: 580, startPoint y: 326, endPoint x: 581, endPoint y: 292, distance: 34.2
click at [581, 298] on div at bounding box center [583, 300] width 27 height 4
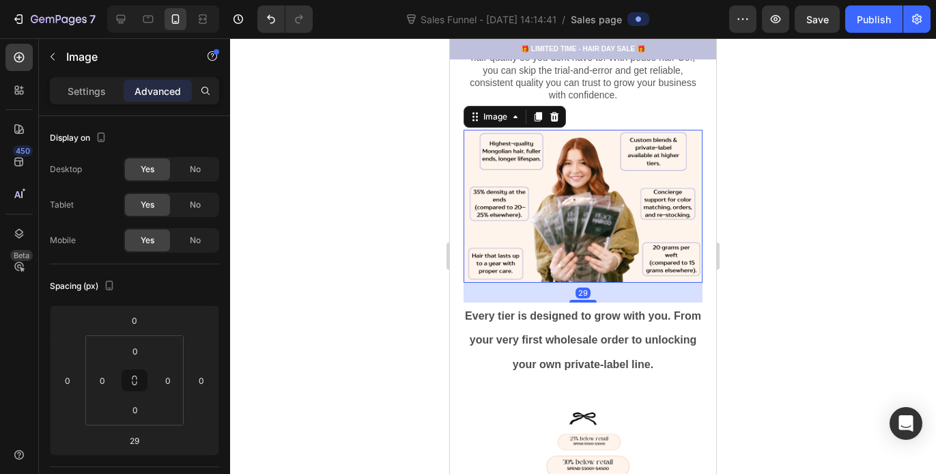
click at [756, 281] on div at bounding box center [583, 256] width 706 height 436
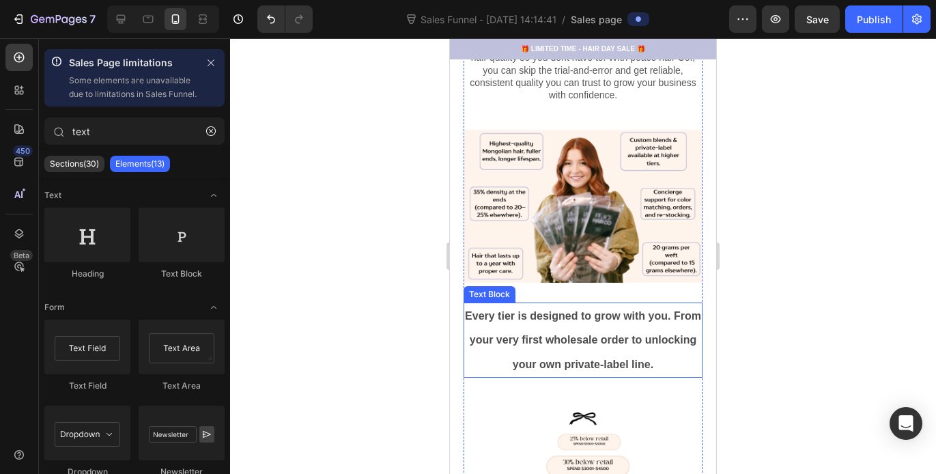
click at [615, 359] on strong "Every tier is designed to grow with you. From your very first wholesale order t…" at bounding box center [583, 339] width 236 height 59
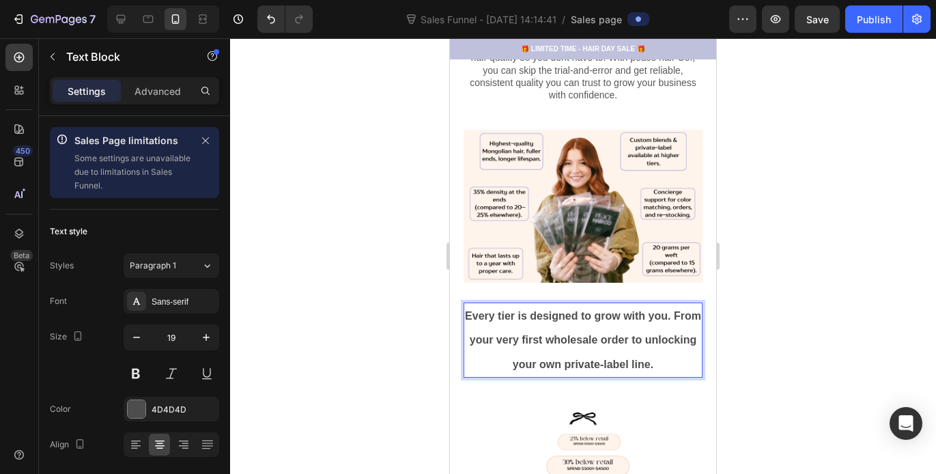
click at [615, 359] on strong "Every tier is designed to grow with you. From your very first wholesale order t…" at bounding box center [583, 339] width 236 height 59
click at [626, 374] on div "Wholesale Extensions Made Simple, Transparent, and Profitable. Heading Peace Ha…" at bounding box center [583, 251] width 239 height 1098
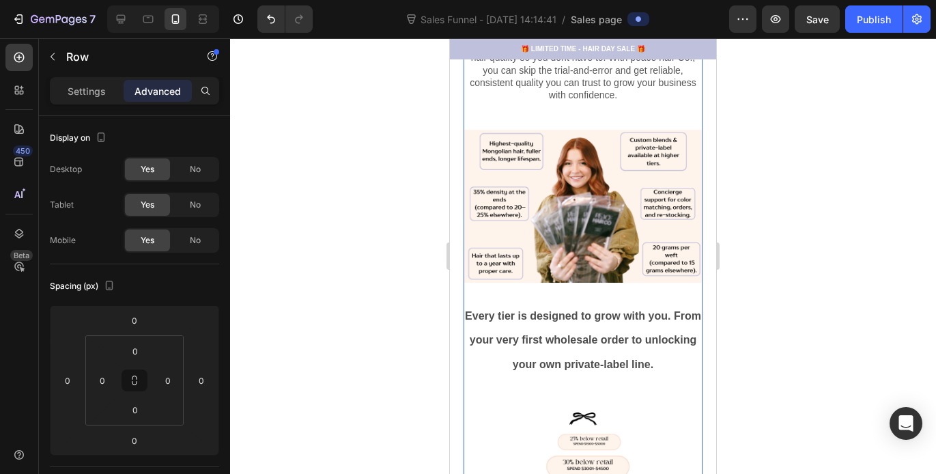
click at [604, 378] on div "Wholesale Extensions Made Simple, Transparent, and Profitable. Heading Peace Ha…" at bounding box center [583, 251] width 239 height 1098
click at [802, 312] on div at bounding box center [583, 256] width 706 height 436
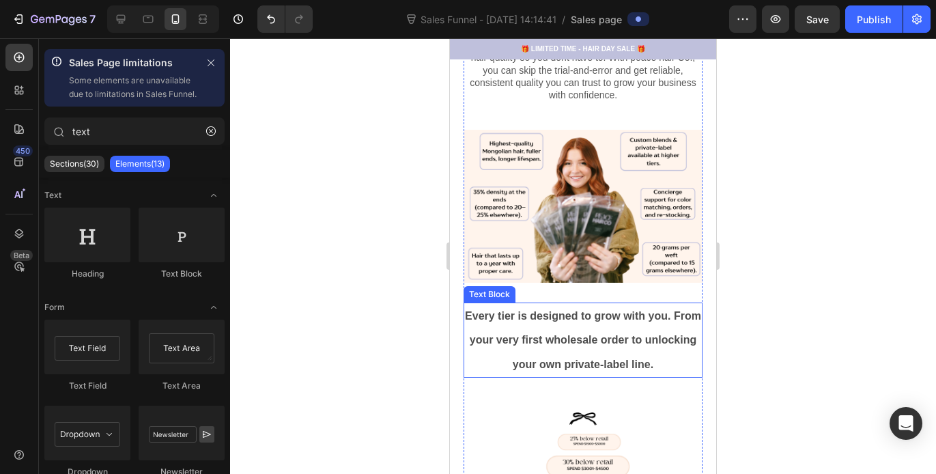
click at [576, 322] on p "Every tier is designed to grow with you. From your very first wholesale order t…" at bounding box center [583, 340] width 236 height 72
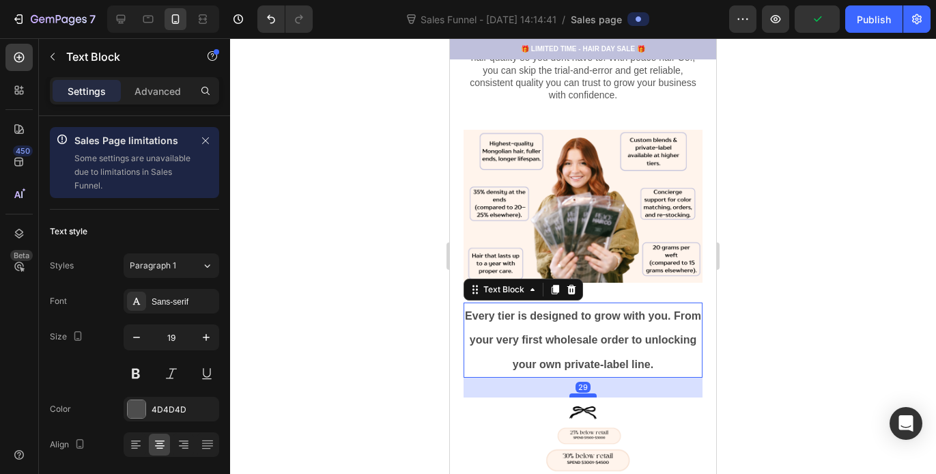
click at [582, 393] on div at bounding box center [583, 395] width 27 height 4
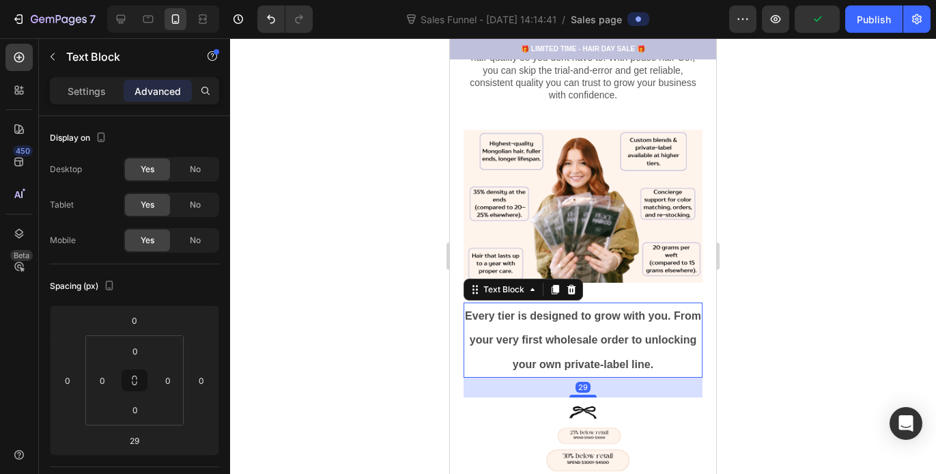
click at [826, 341] on div at bounding box center [583, 256] width 706 height 436
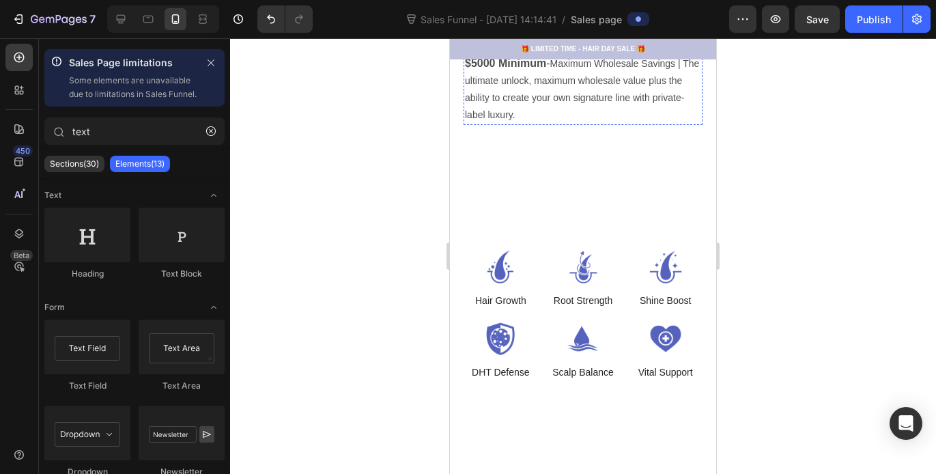
scroll to position [1050, 0]
